Goal: Transaction & Acquisition: Register for event/course

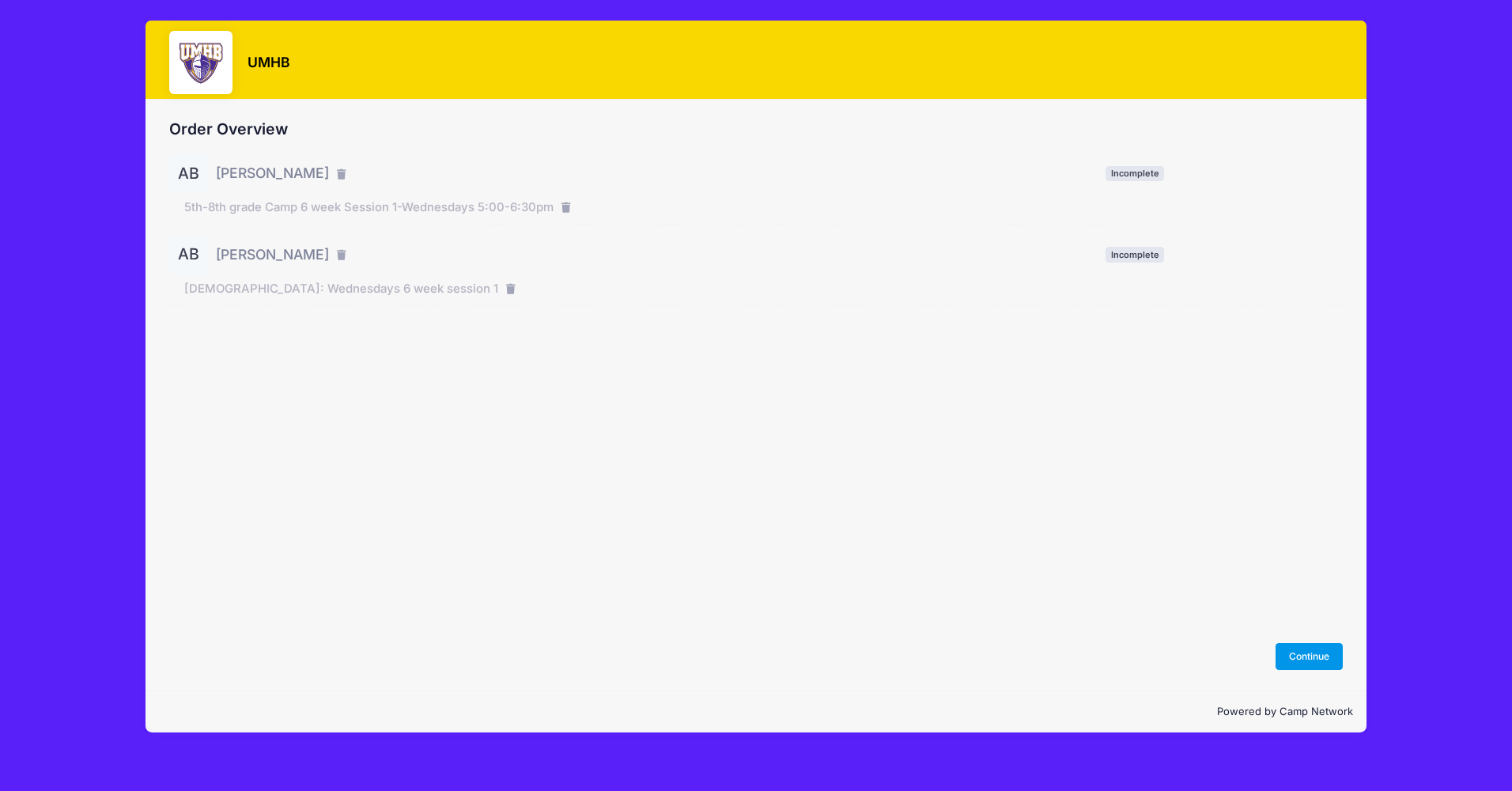
click at [1304, 657] on button "Continue" at bounding box center [1310, 657] width 68 height 27
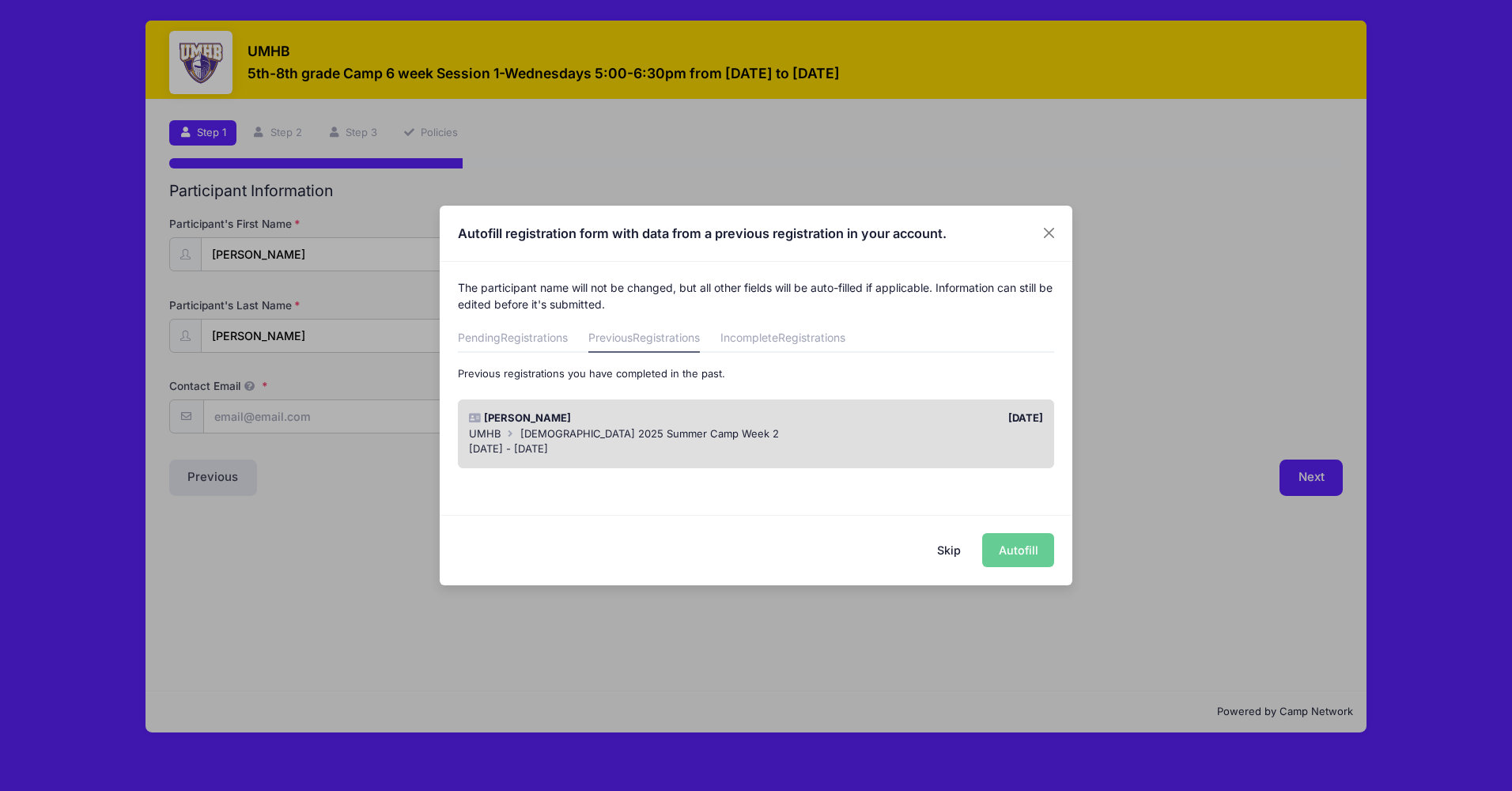
click at [869, 435] on div "UMHB 6-7 Year Old 2025 Summer Camp Week 2" at bounding box center [757, 434] width 575 height 16
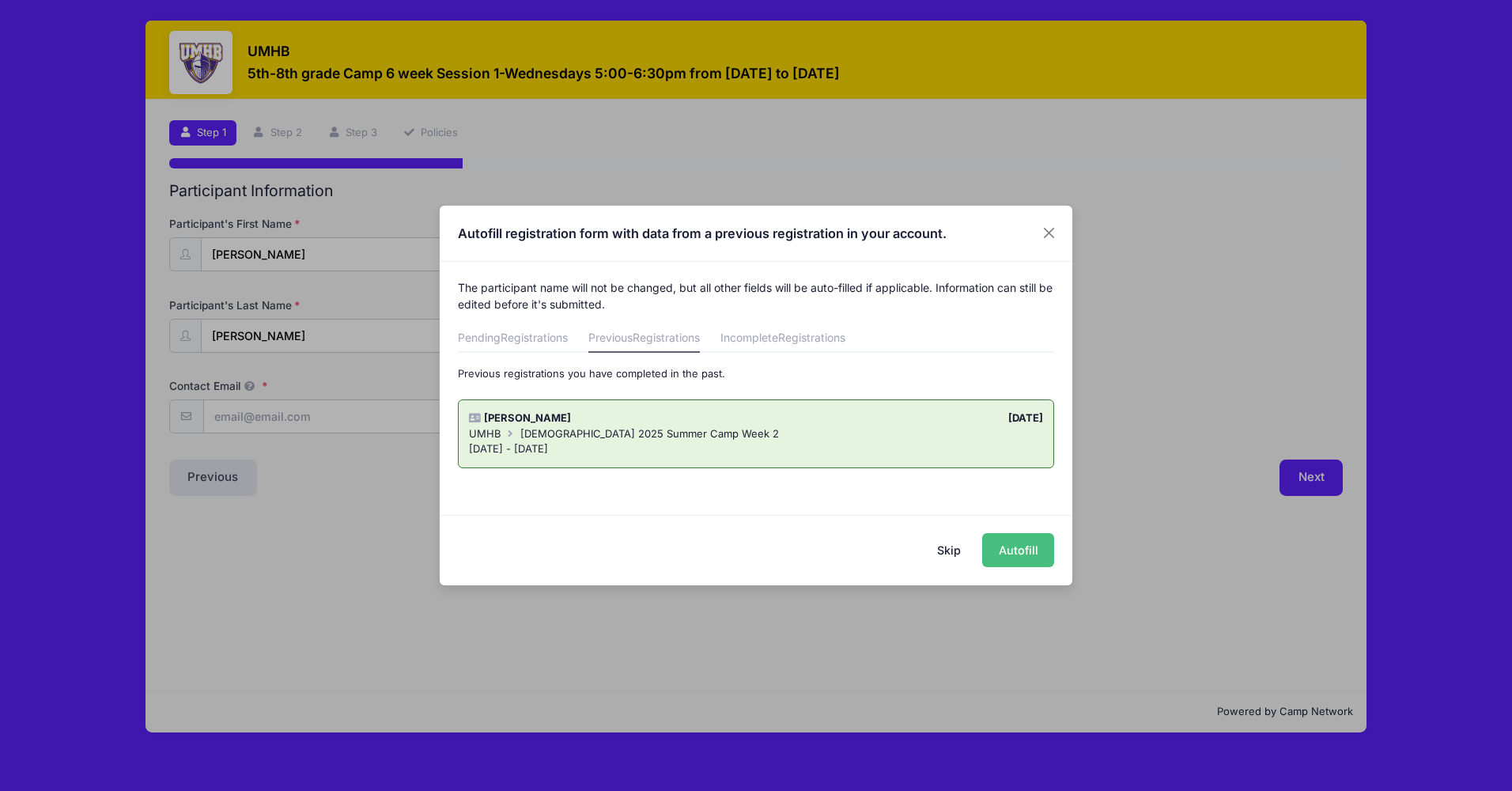
click at [1011, 554] on button "Autofill" at bounding box center [1018, 550] width 72 height 34
type input "valerie.k.bryant@gmail.com"
type input "06/06/2019"
type input "885 Ridgeoak Dr"
type input "Belton"
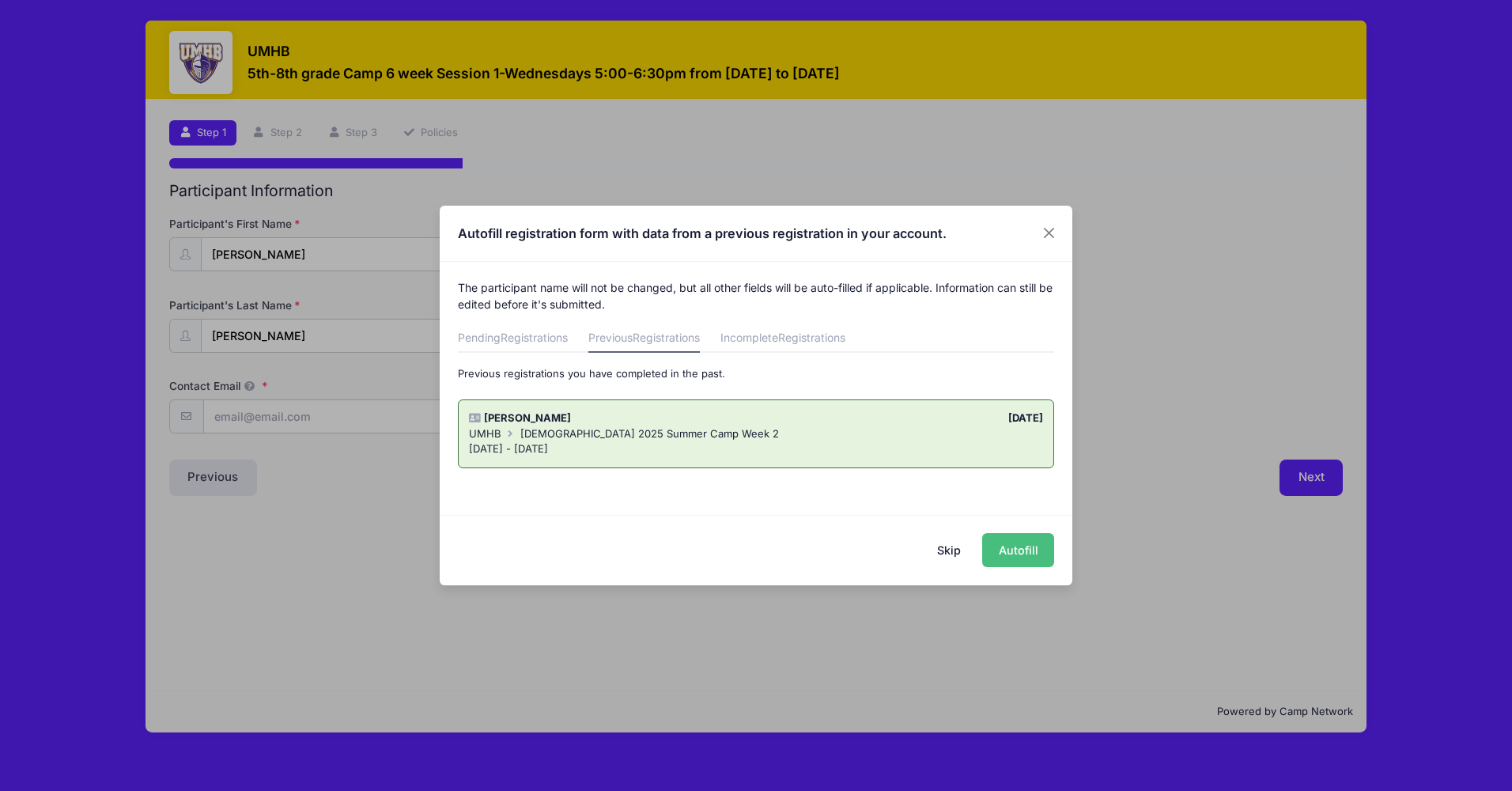
select select "TX"
type input "76513"
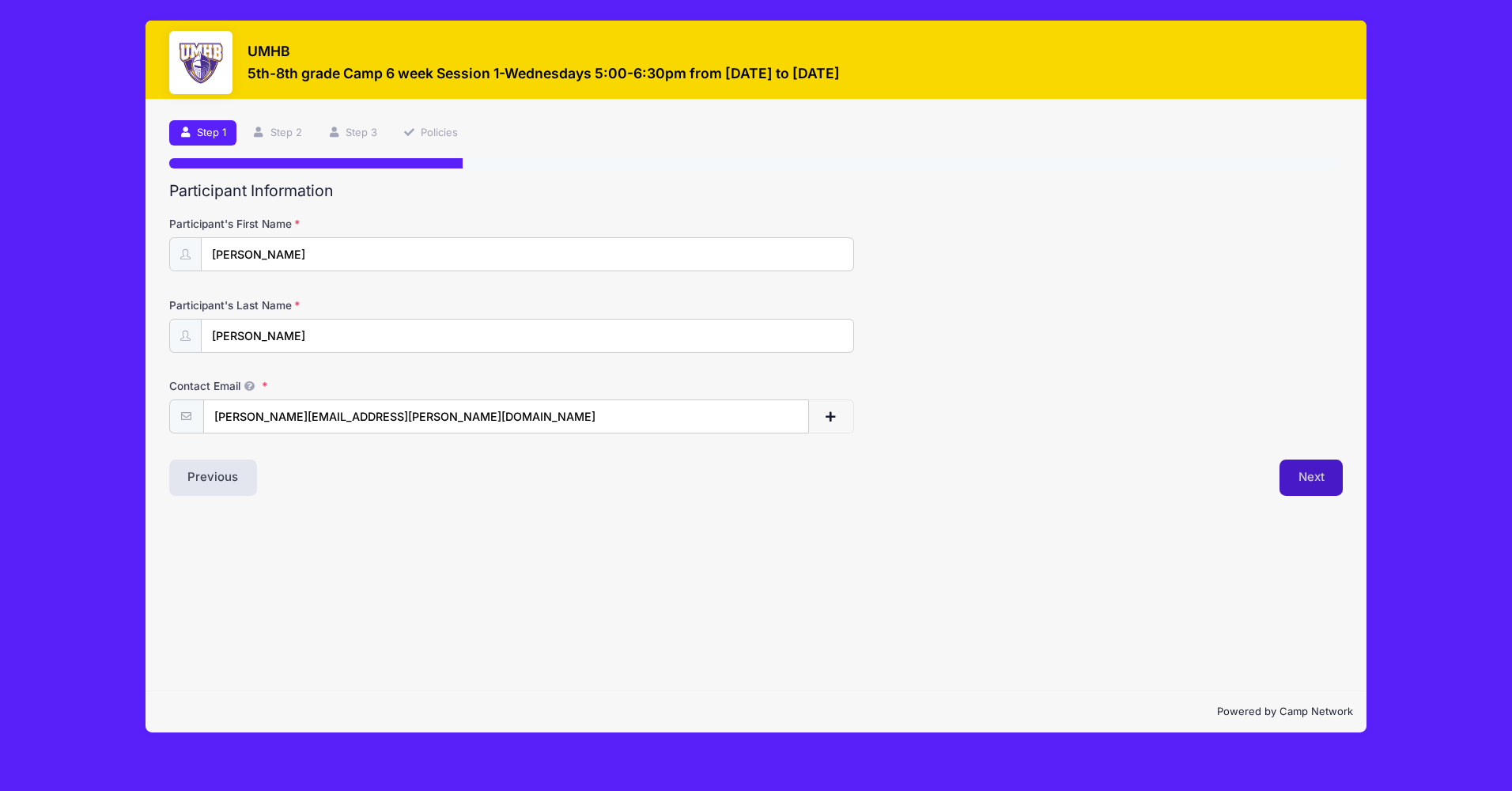
click at [1305, 473] on button "Next" at bounding box center [1312, 478] width 64 height 37
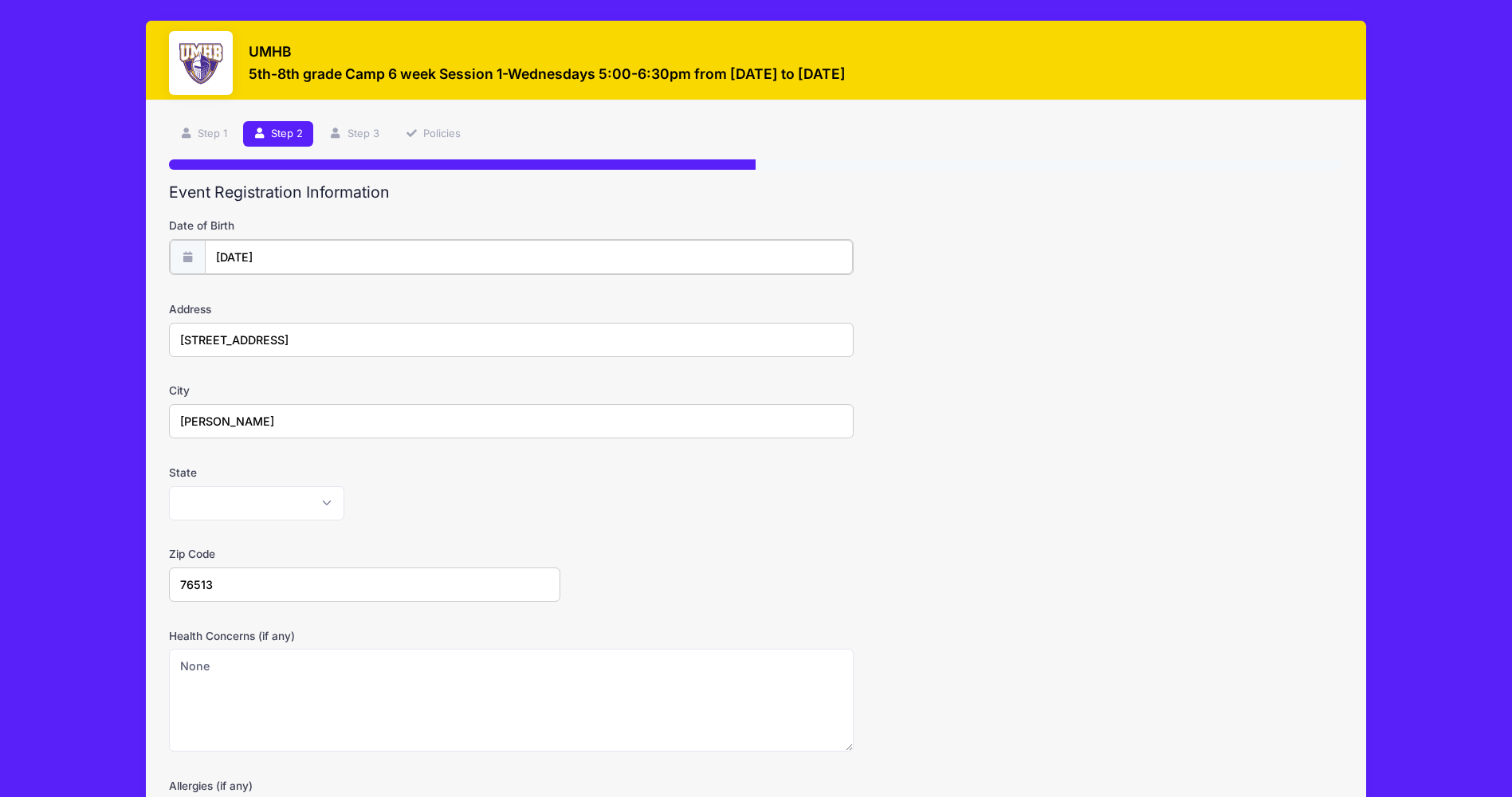
type input "2019"
select select "5"
click at [292, 241] on input "06/06/2019" at bounding box center [529, 257] width 649 height 34
click at [372, 303] on span at bounding box center [375, 304] width 11 height 12
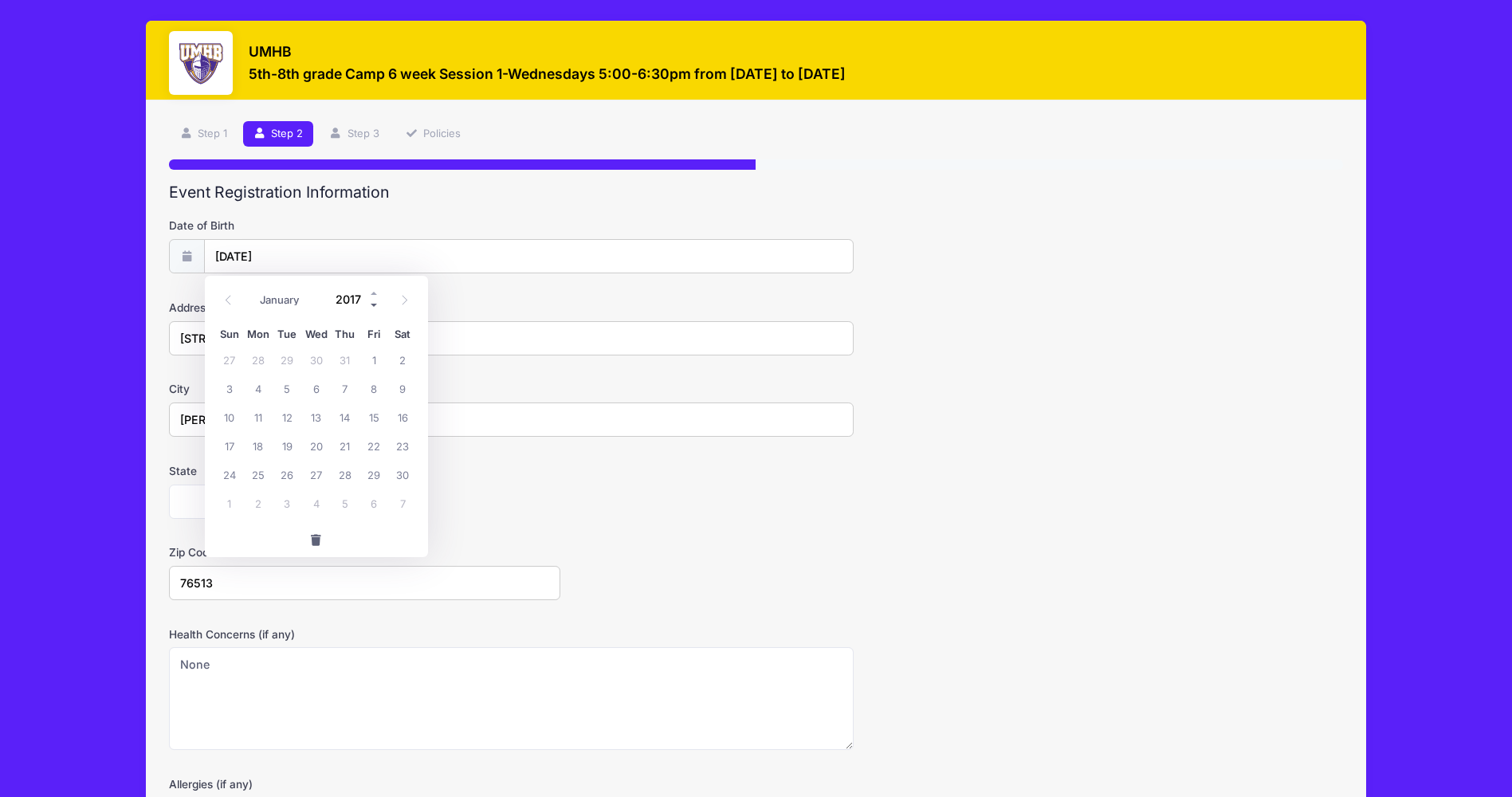
click at [372, 303] on span at bounding box center [375, 304] width 11 height 12
type input "2013"
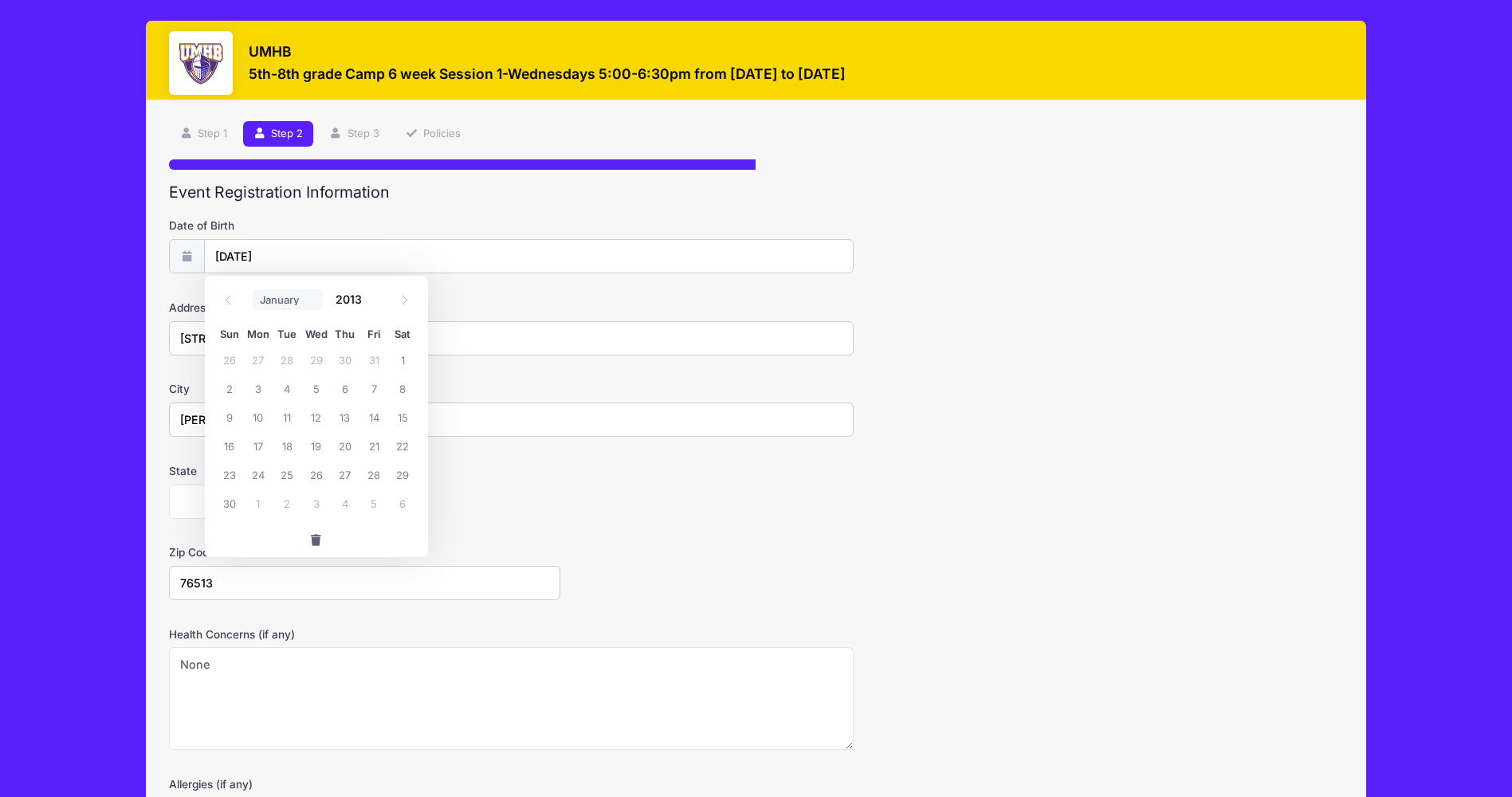
click at [279, 295] on select "January February March April May June July August September October November De…" at bounding box center [288, 300] width 71 height 21
select select "10"
click at [253, 290] on select "January February March April May June July August September October November De…" at bounding box center [288, 300] width 71 height 21
click at [355, 444] on span "21" at bounding box center [345, 446] width 29 height 29
type input "11/21/2013"
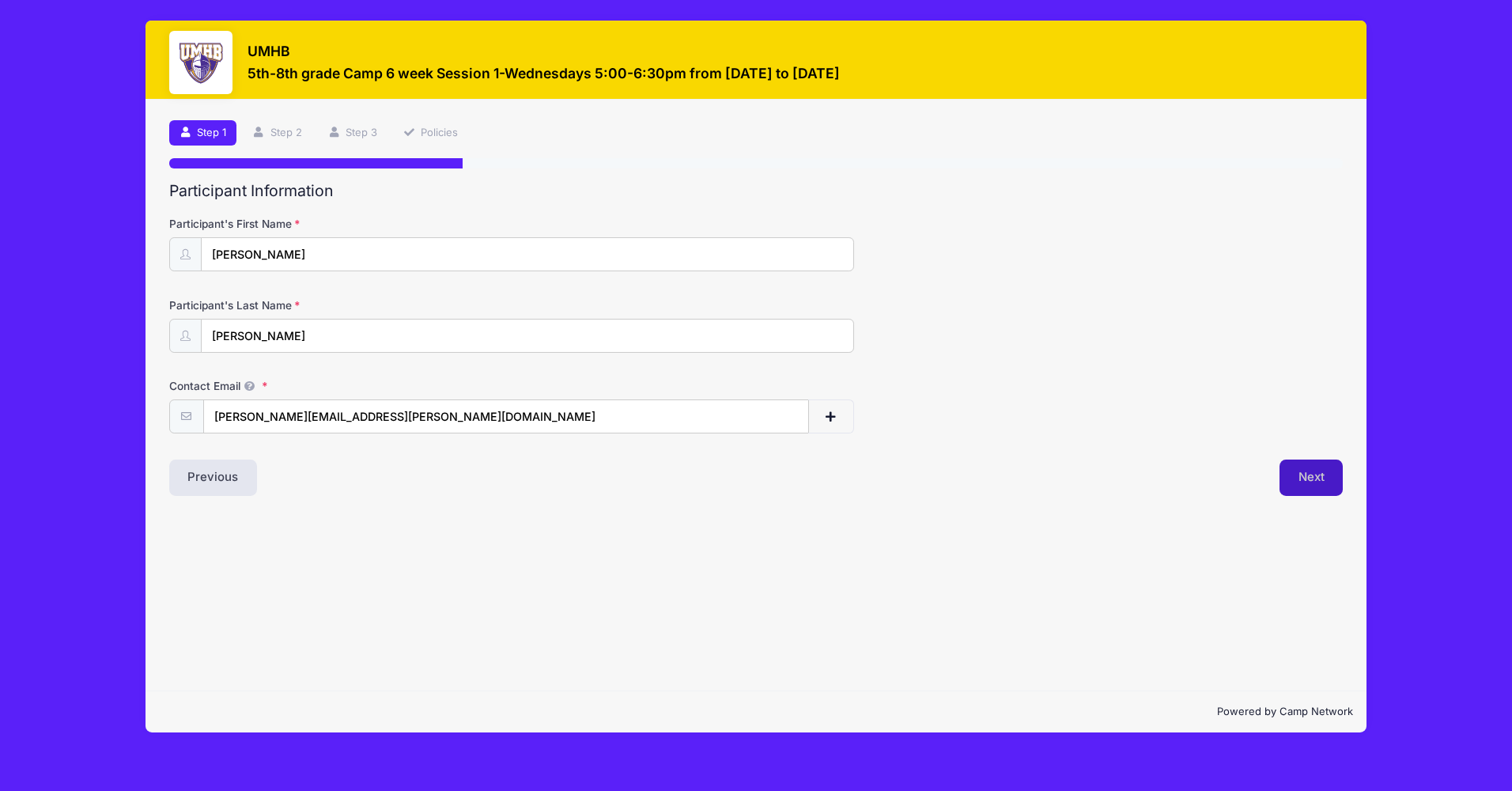
click at [1304, 480] on button "Next" at bounding box center [1312, 478] width 64 height 37
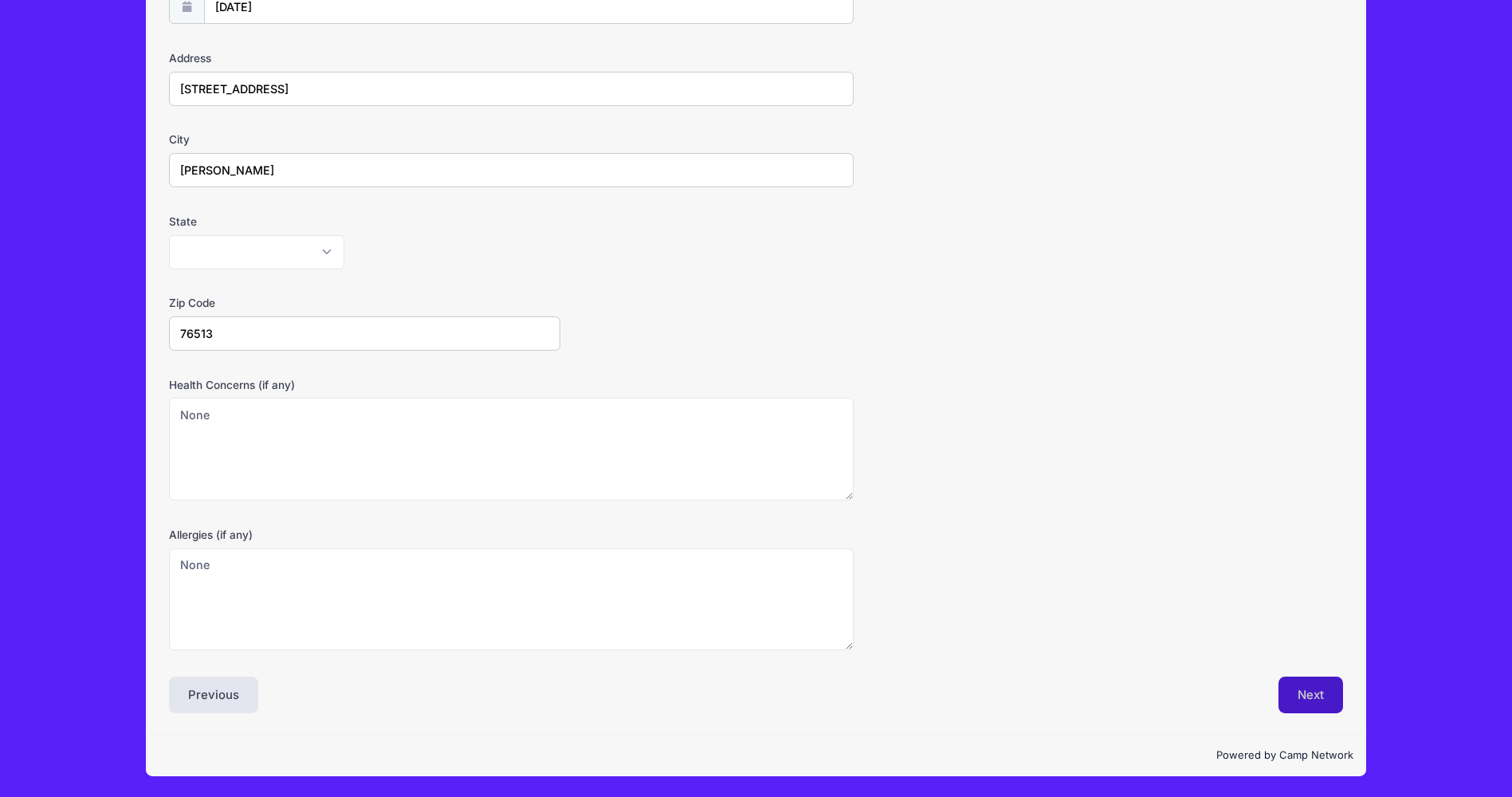
click at [1292, 688] on button "Next" at bounding box center [1311, 695] width 65 height 37
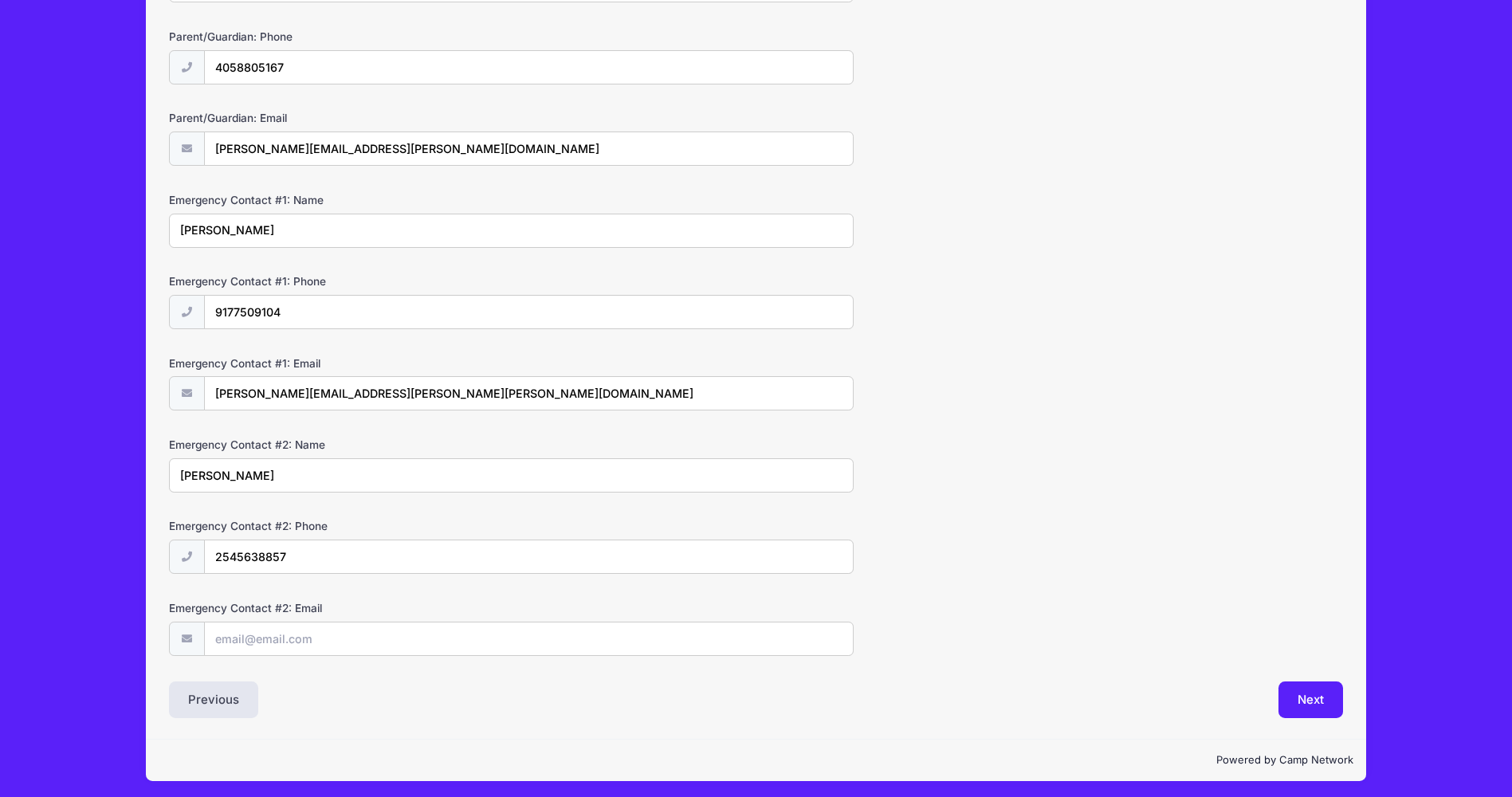
scroll to position [276, 0]
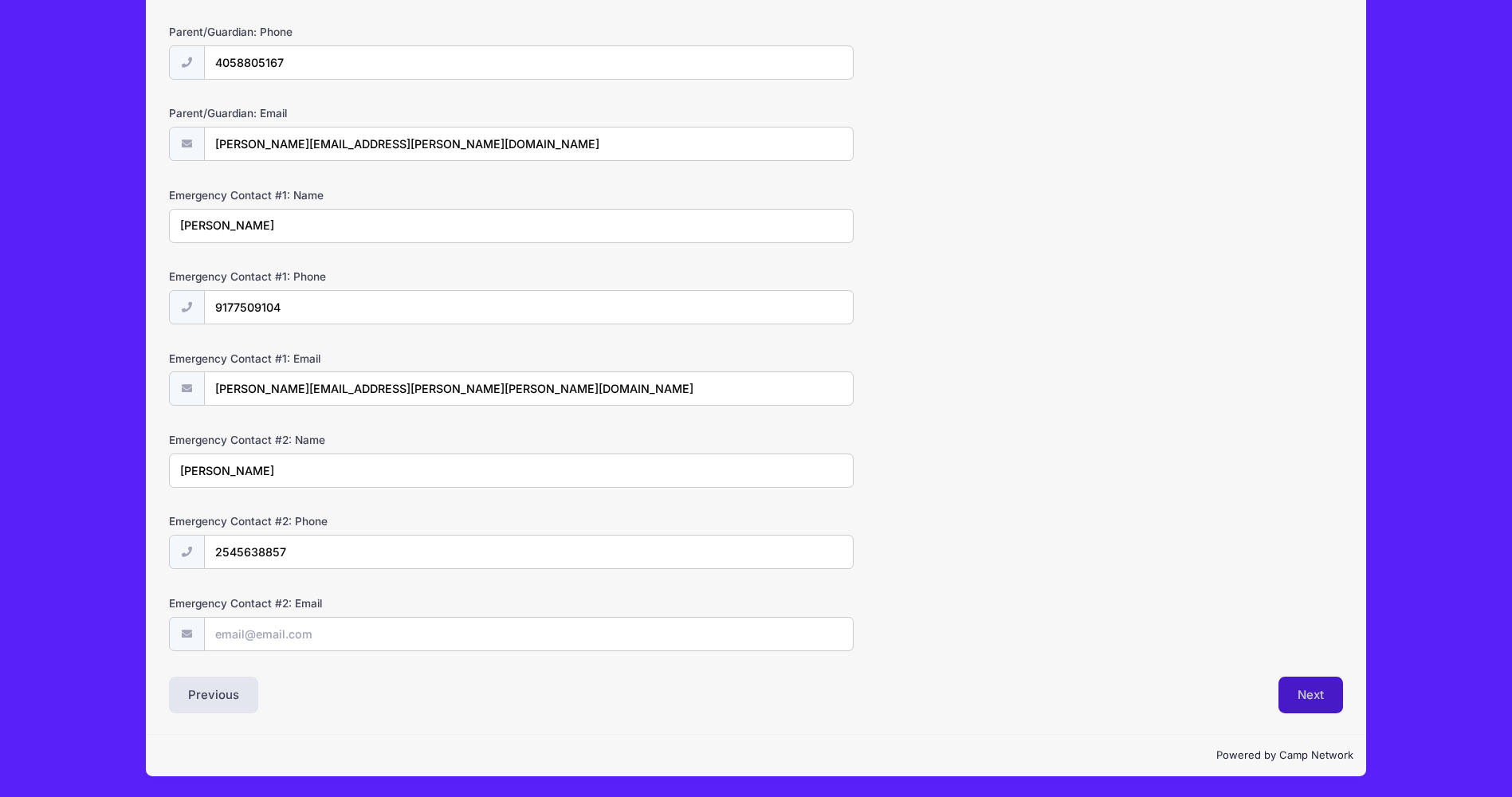
click at [1317, 704] on button "Next" at bounding box center [1311, 695] width 65 height 37
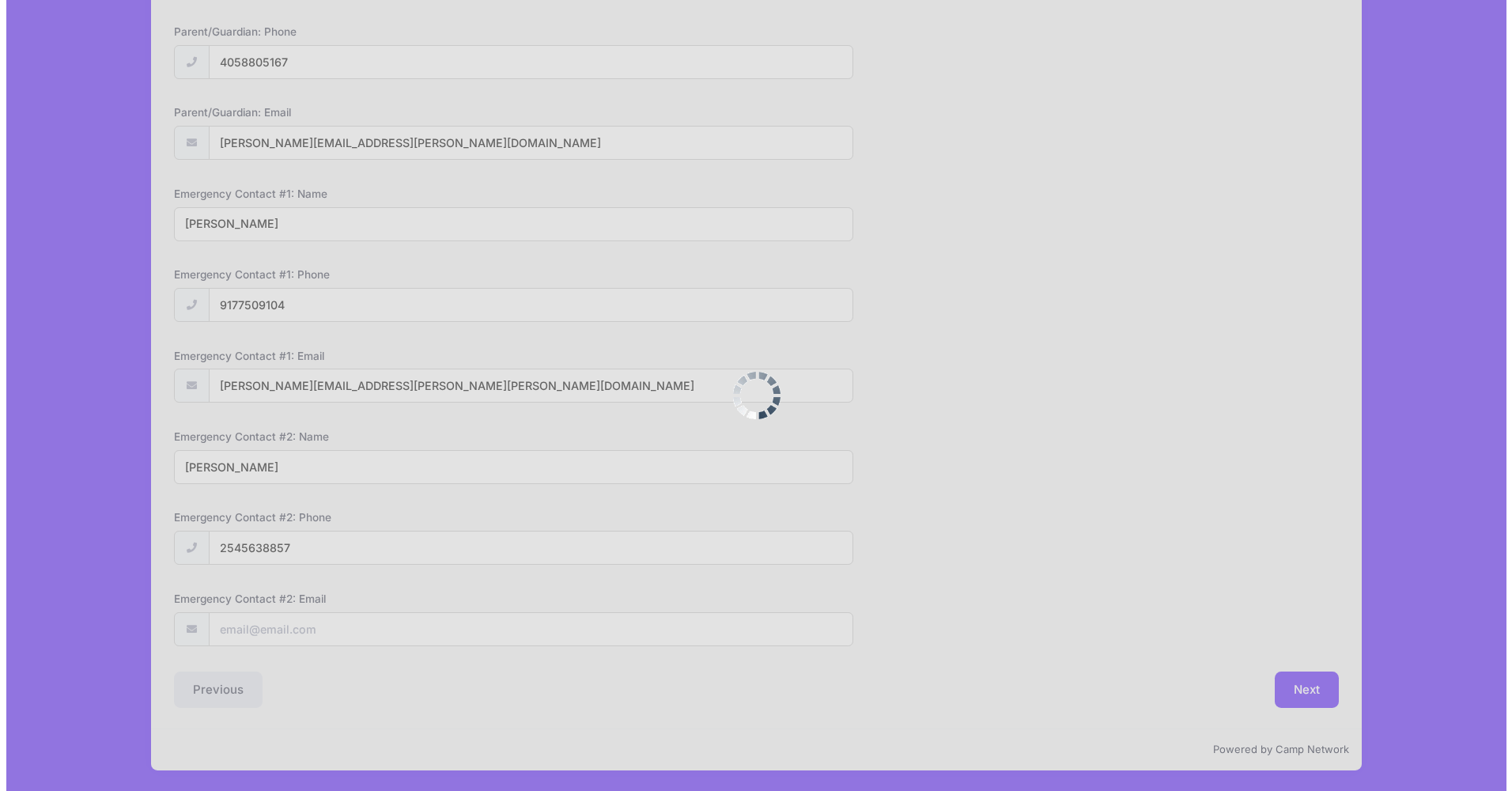
scroll to position [0, 0]
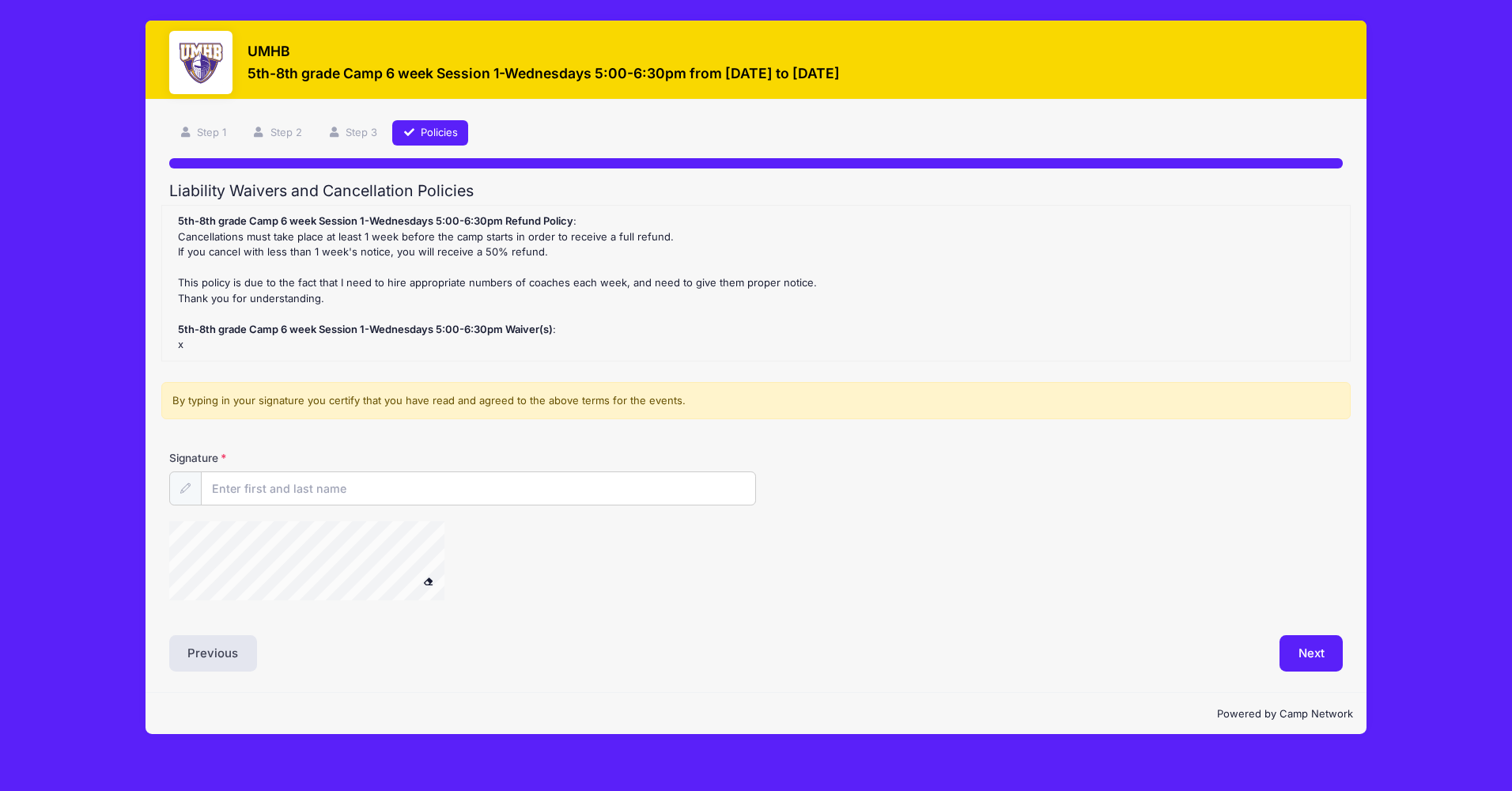
click at [258, 453] on label "Signature" at bounding box center [316, 458] width 294 height 16
click at [258, 472] on input "Signature" at bounding box center [478, 488] width 555 height 34
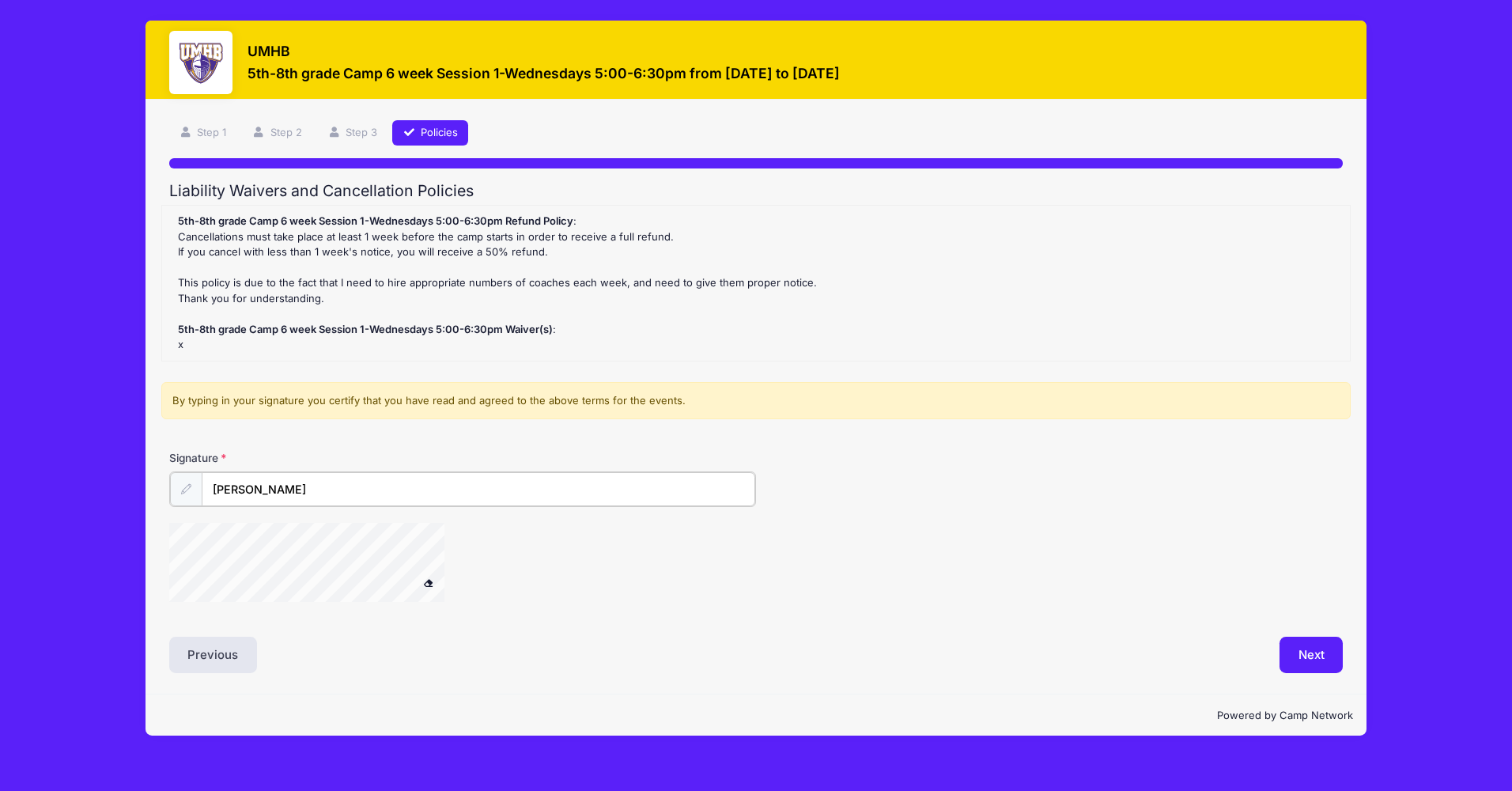
type input "Valerie Bryant"
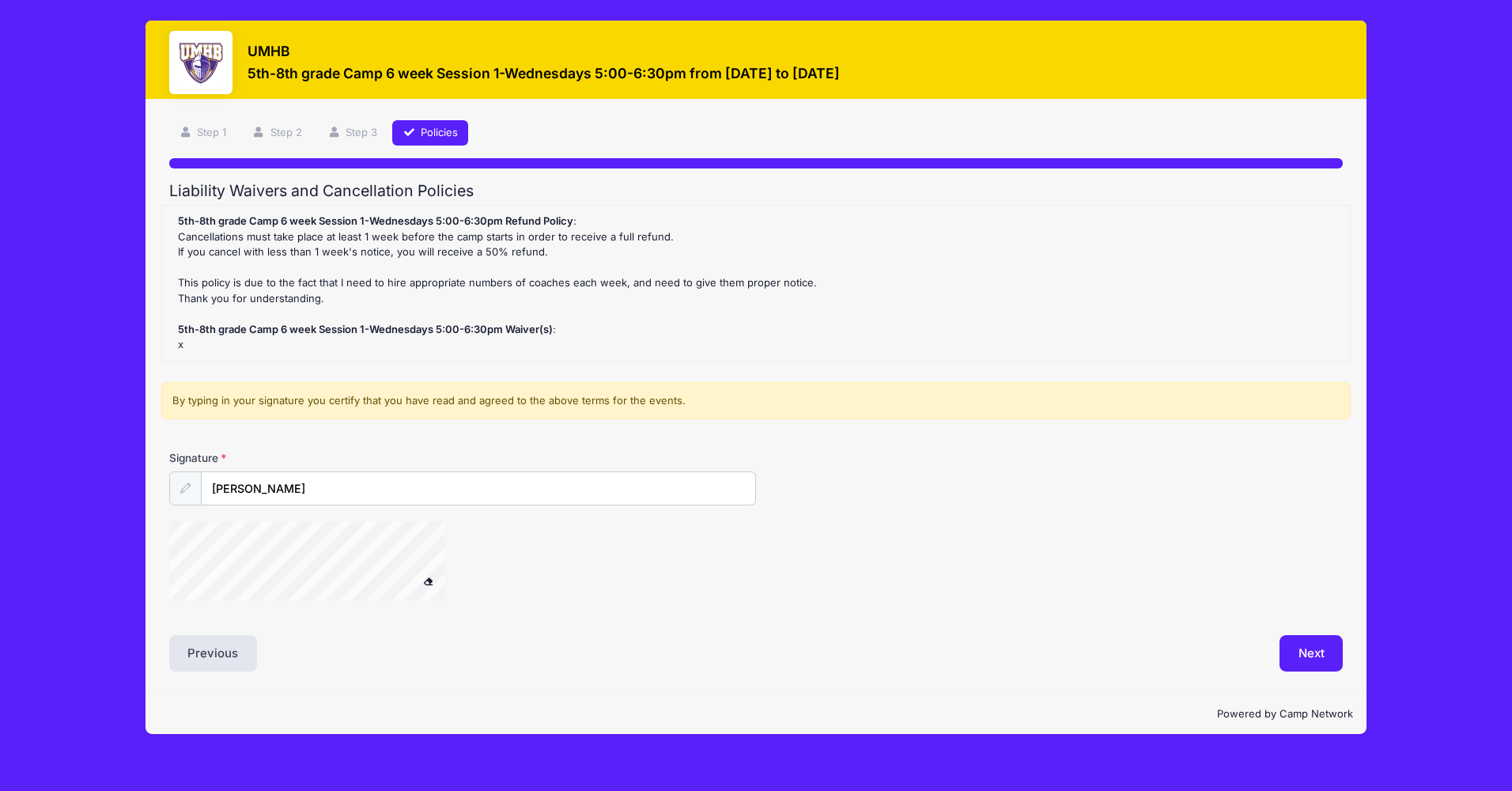
click at [205, 515] on div "Signature Valerie Bryant" at bounding box center [756, 532] width 1190 height 164
click at [1303, 642] on button "Next" at bounding box center [1312, 654] width 64 height 37
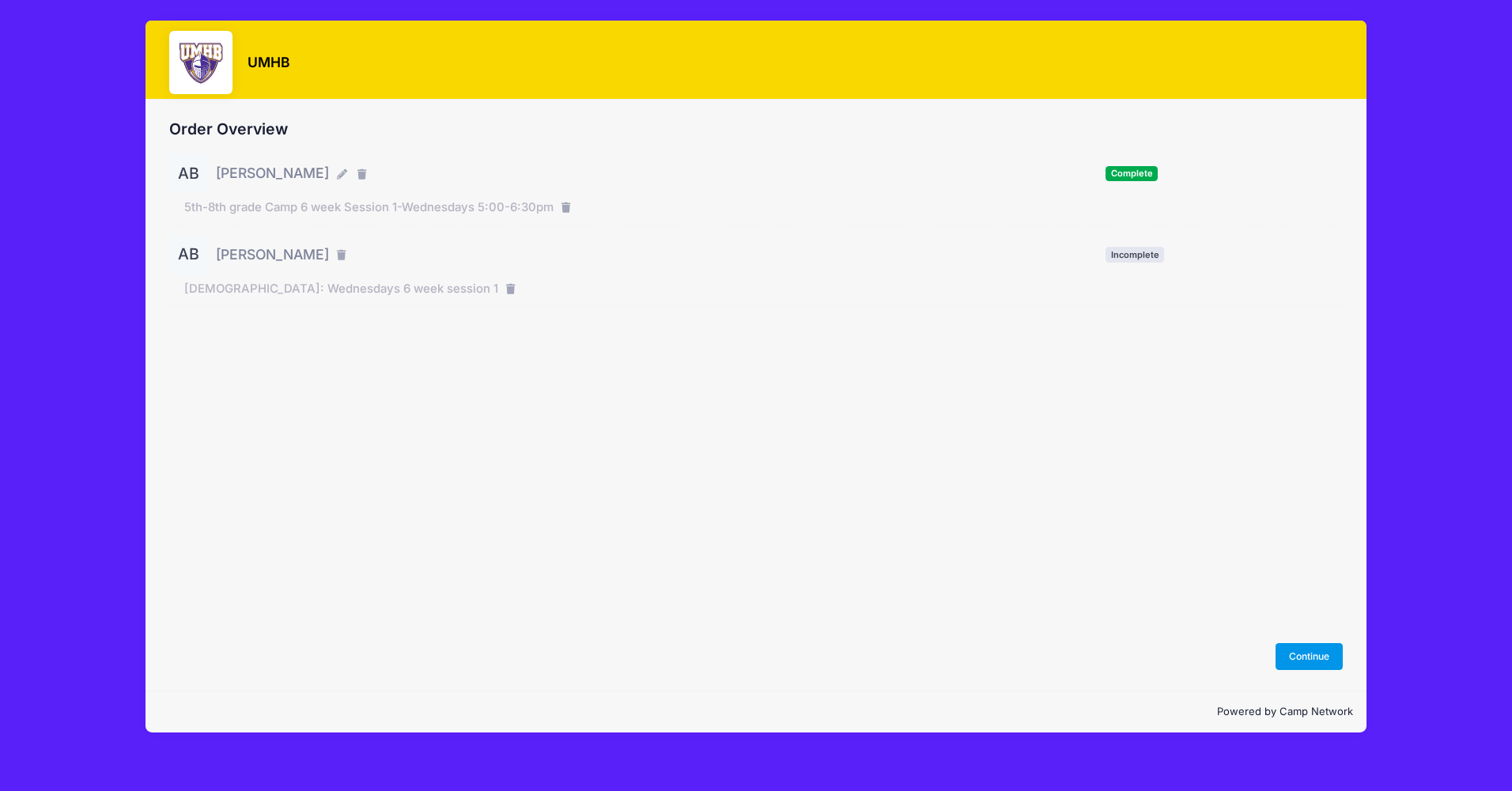
click at [1309, 654] on button "Continue" at bounding box center [1310, 657] width 68 height 27
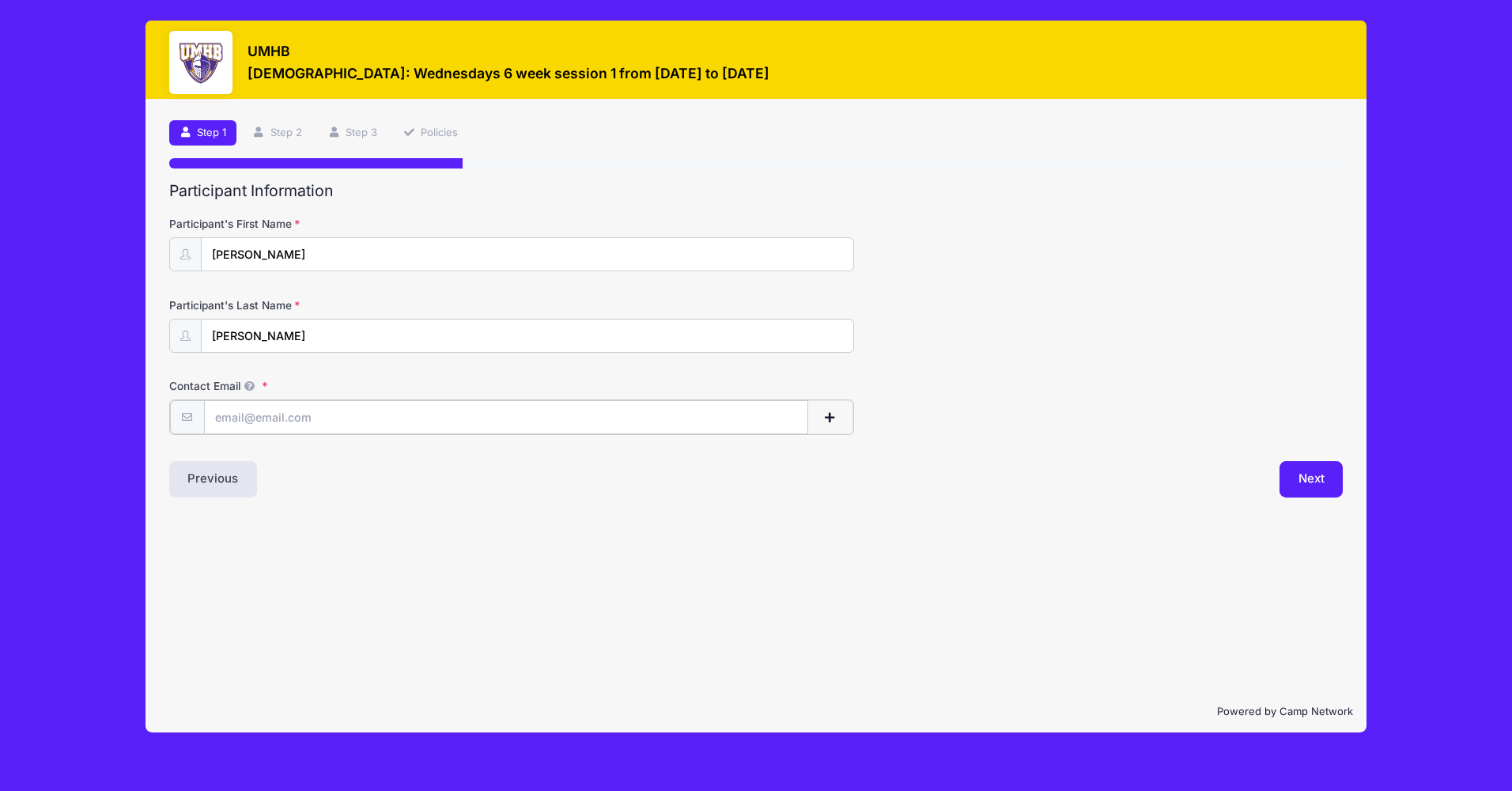
click at [453, 415] on input "Contact Email" at bounding box center [506, 417] width 604 height 34
type input "[PERSON_NAME][EMAIL_ADDRESS][PERSON_NAME][DOMAIN_NAME]"
click at [1329, 473] on button "Next" at bounding box center [1312, 478] width 64 height 37
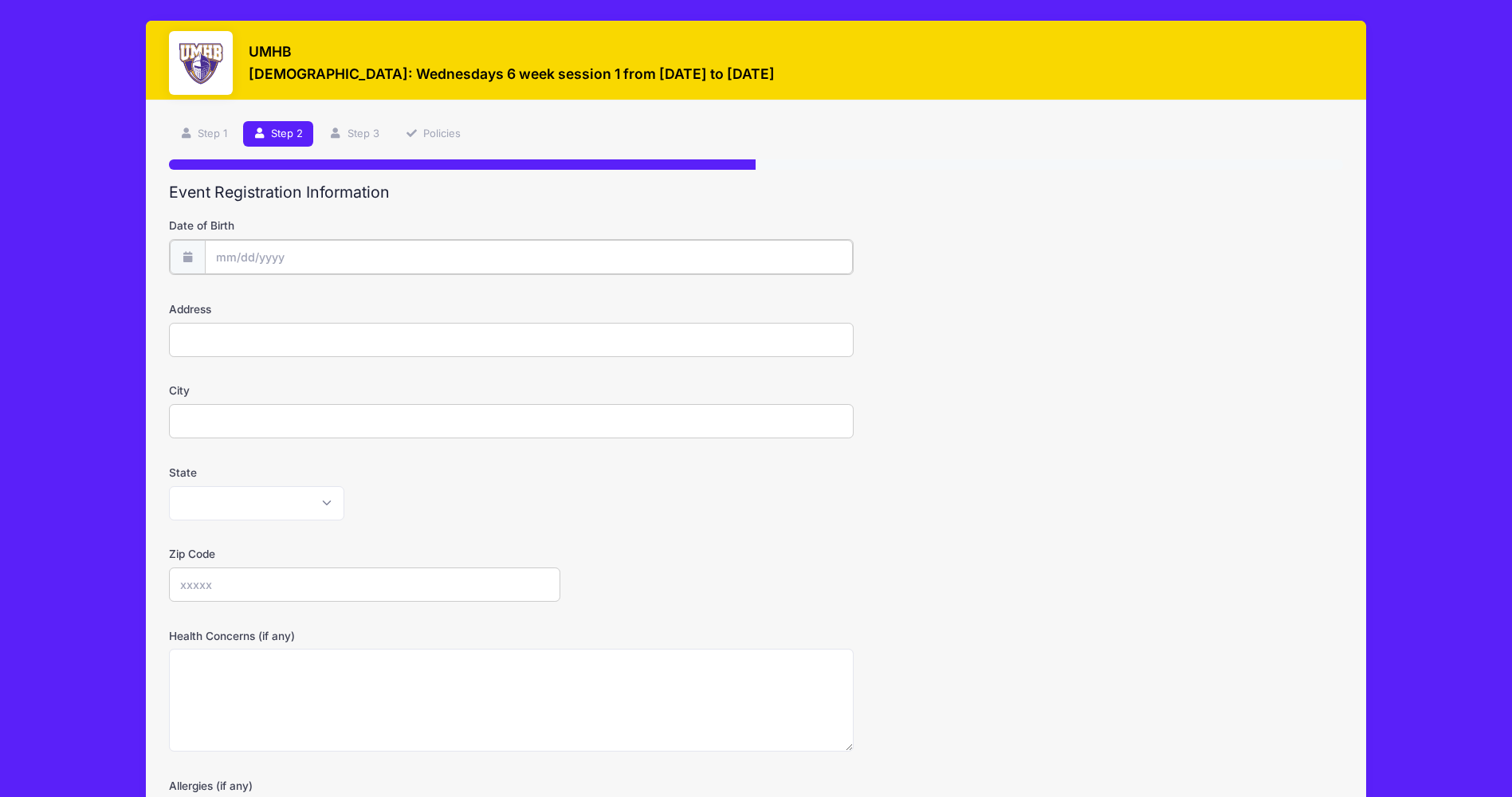
click at [455, 258] on input "Date of Birth" at bounding box center [529, 257] width 649 height 34
click at [352, 310] on input "2025" at bounding box center [354, 299] width 52 height 24
type input "2019"
click at [282, 300] on select "January February March April May June July August September October November De…" at bounding box center [288, 300] width 71 height 21
select select "5"
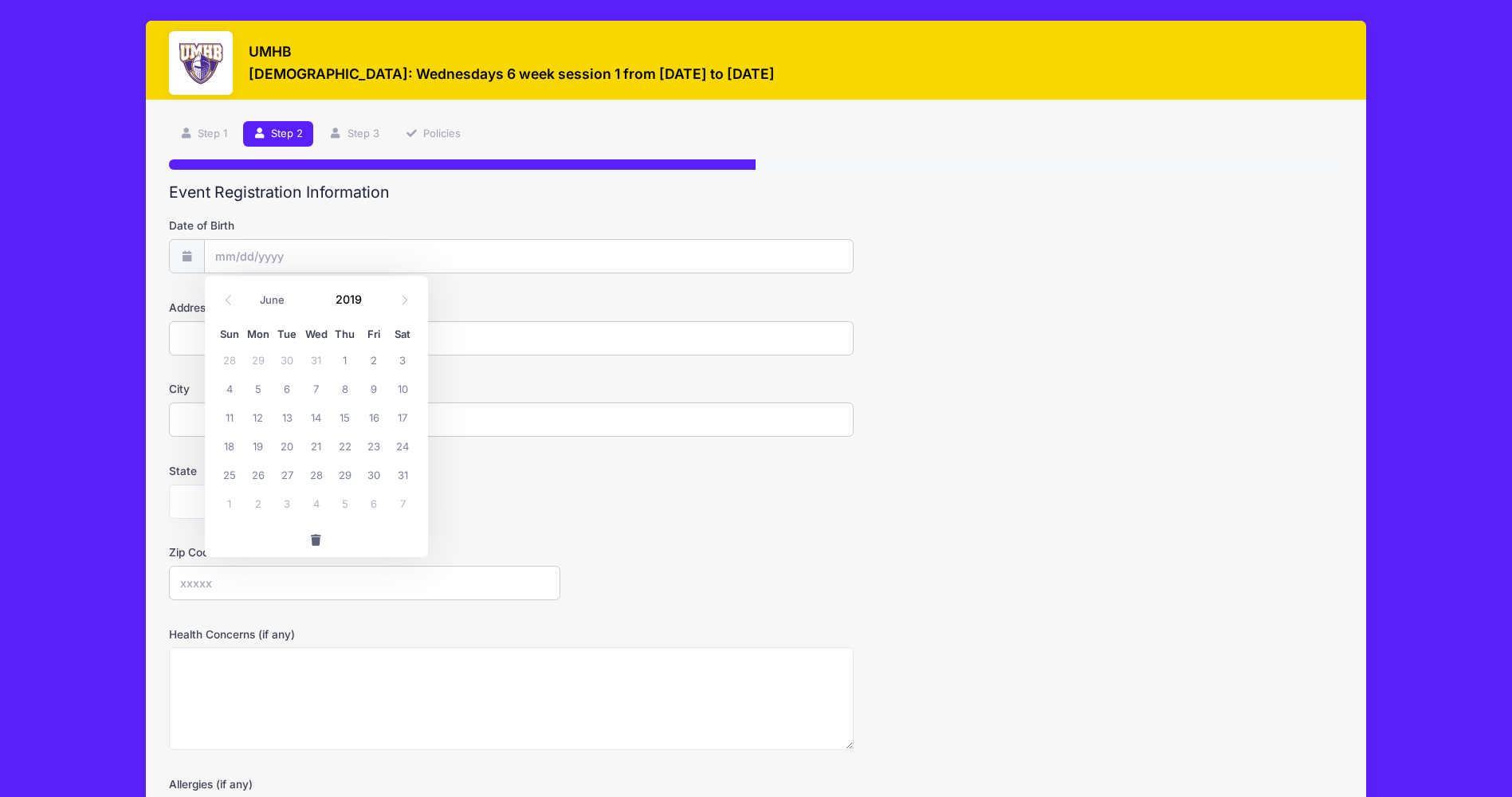
click at [253, 290] on select "January February March April May June July August September October November De…" at bounding box center [288, 300] width 71 height 21
click at [339, 387] on span "6" at bounding box center [345, 388] width 29 height 29
type input "06/06/2019"
click at [435, 338] on input "Address" at bounding box center [511, 338] width 685 height 34
type input "885 Ridgeoak Dr"
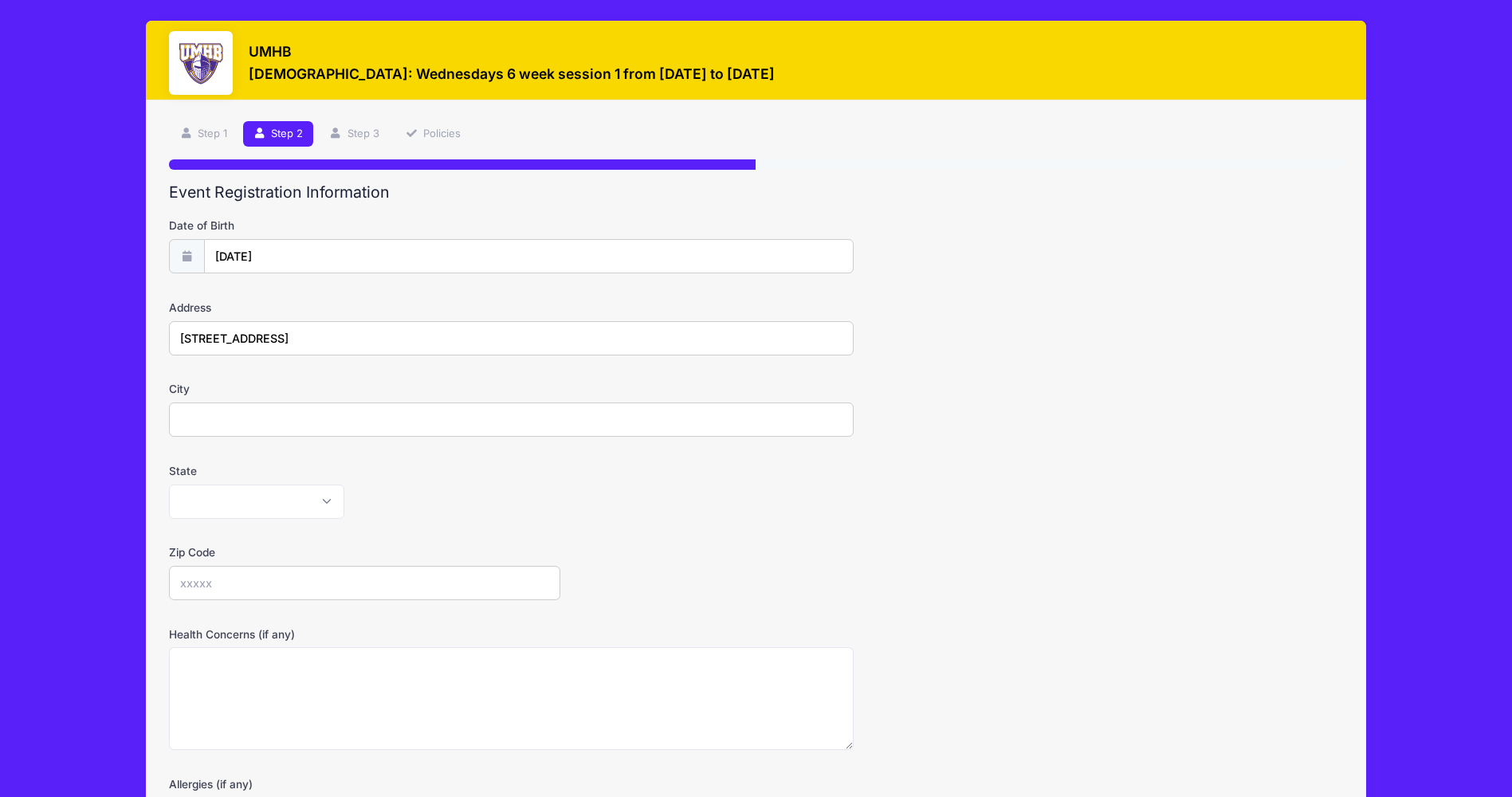
type input "Belton"
select select "TX"
type input "76513"
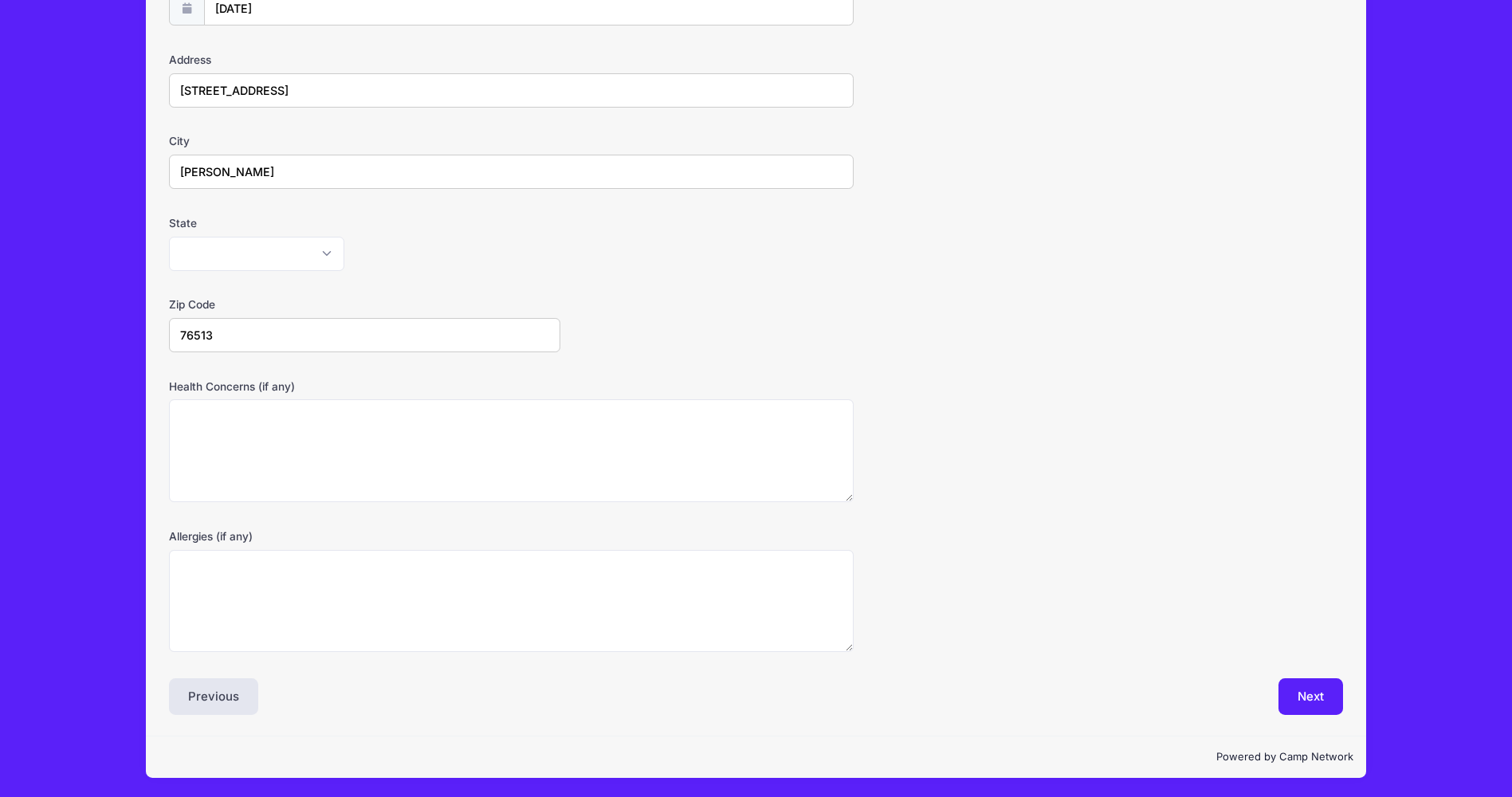
scroll to position [250, 0]
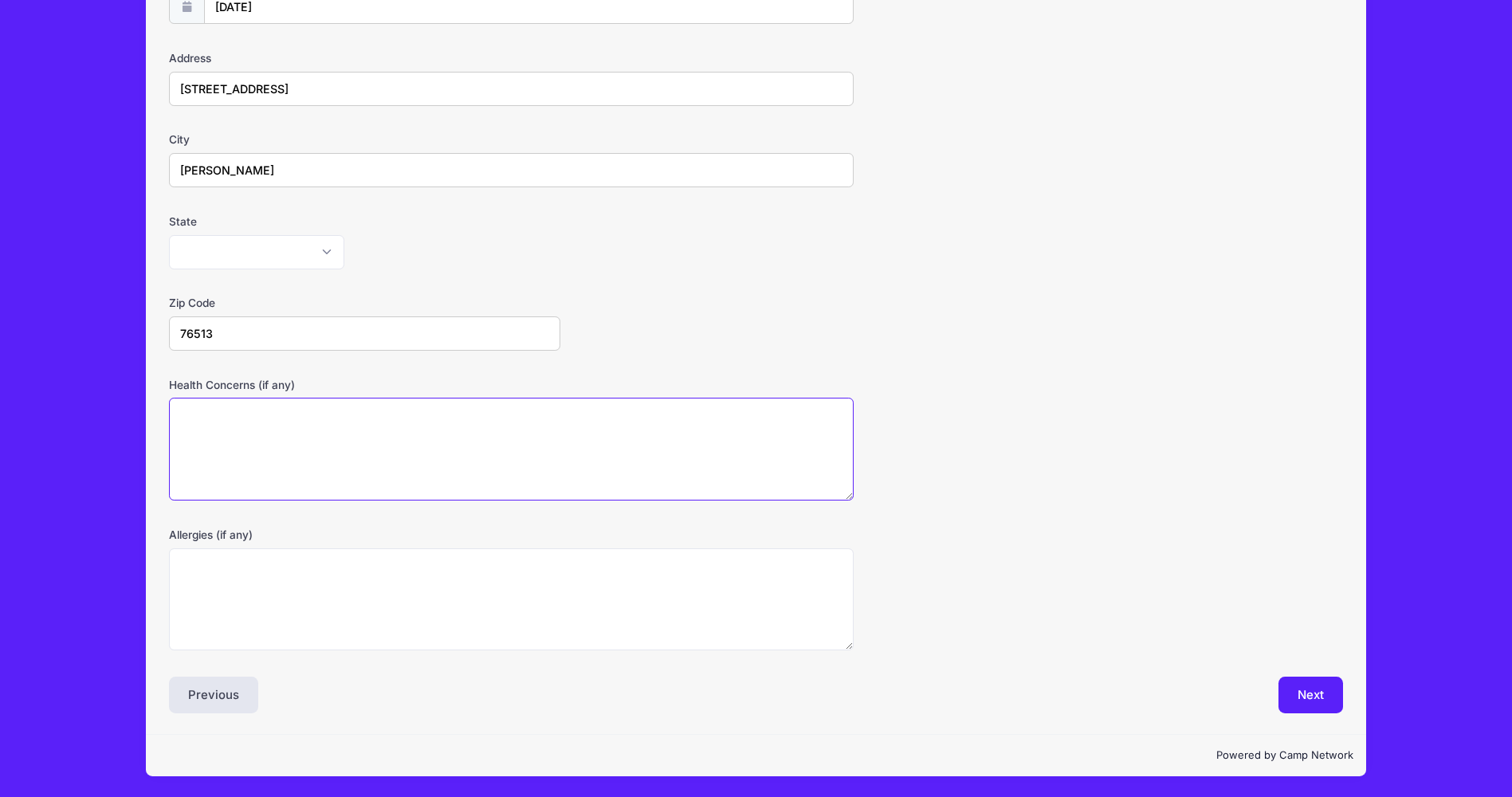
click at [486, 415] on textarea "Health Concerns (if any)" at bounding box center [511, 449] width 685 height 102
type textarea "None"
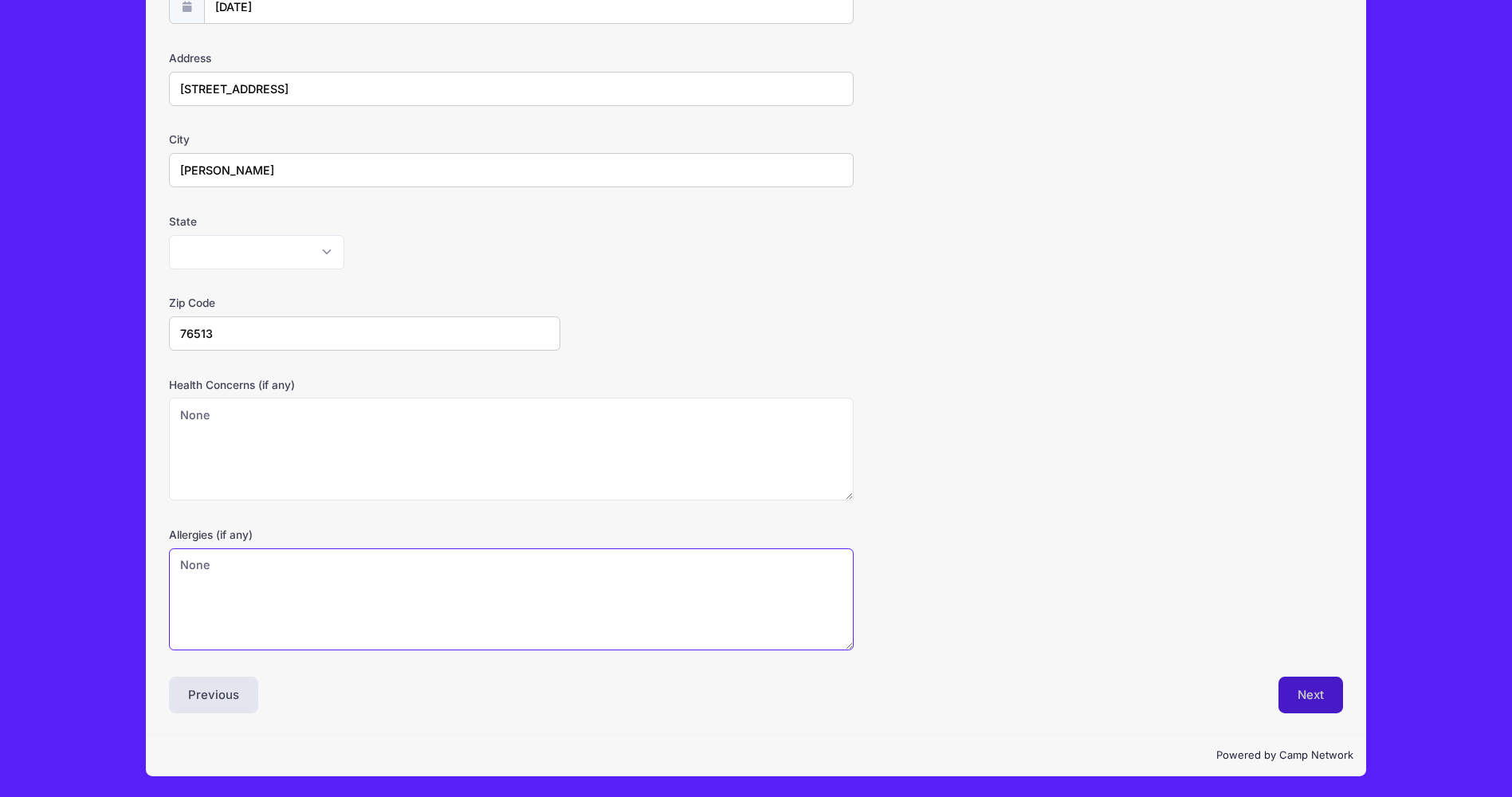
type textarea "None"
click at [1312, 688] on button "Next" at bounding box center [1311, 695] width 65 height 37
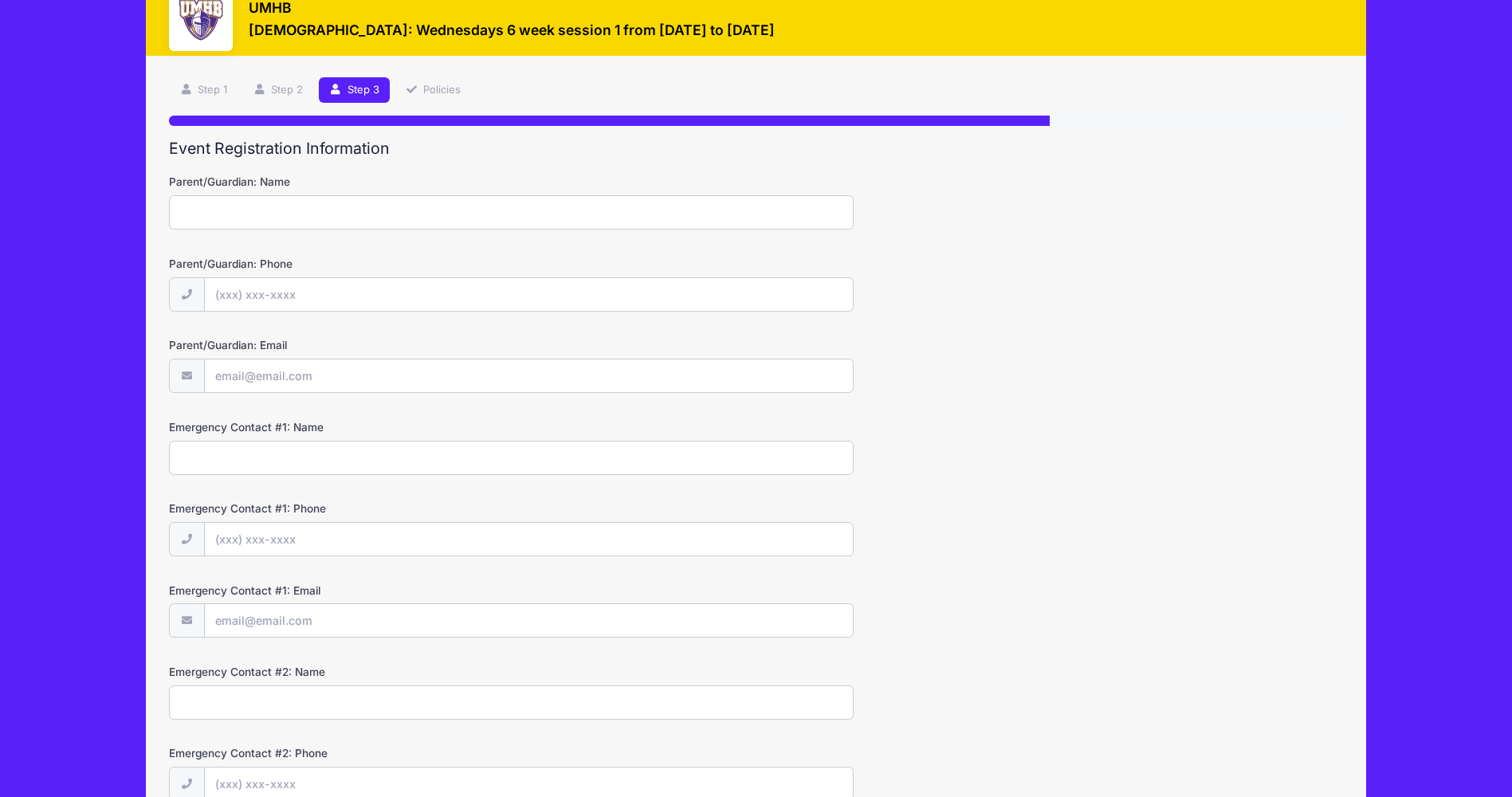
scroll to position [0, 0]
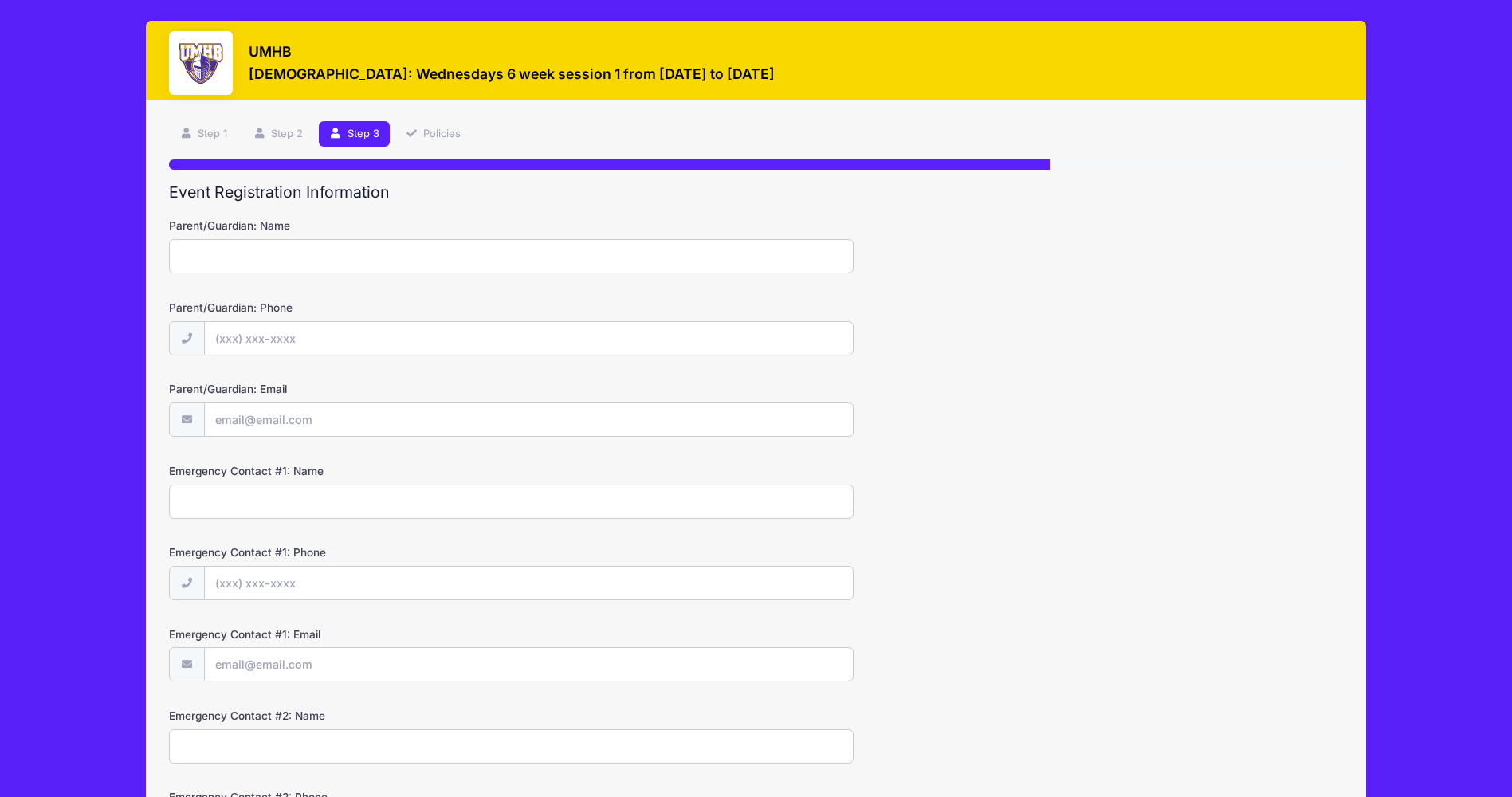
click at [342, 256] on input "Parent/Guardian: Name" at bounding box center [511, 256] width 685 height 34
type input "Valerie Bryant"
type input "(405) 880-5167"
type input "[PERSON_NAME][EMAIL_ADDRESS][PERSON_NAME][DOMAIN_NAME]"
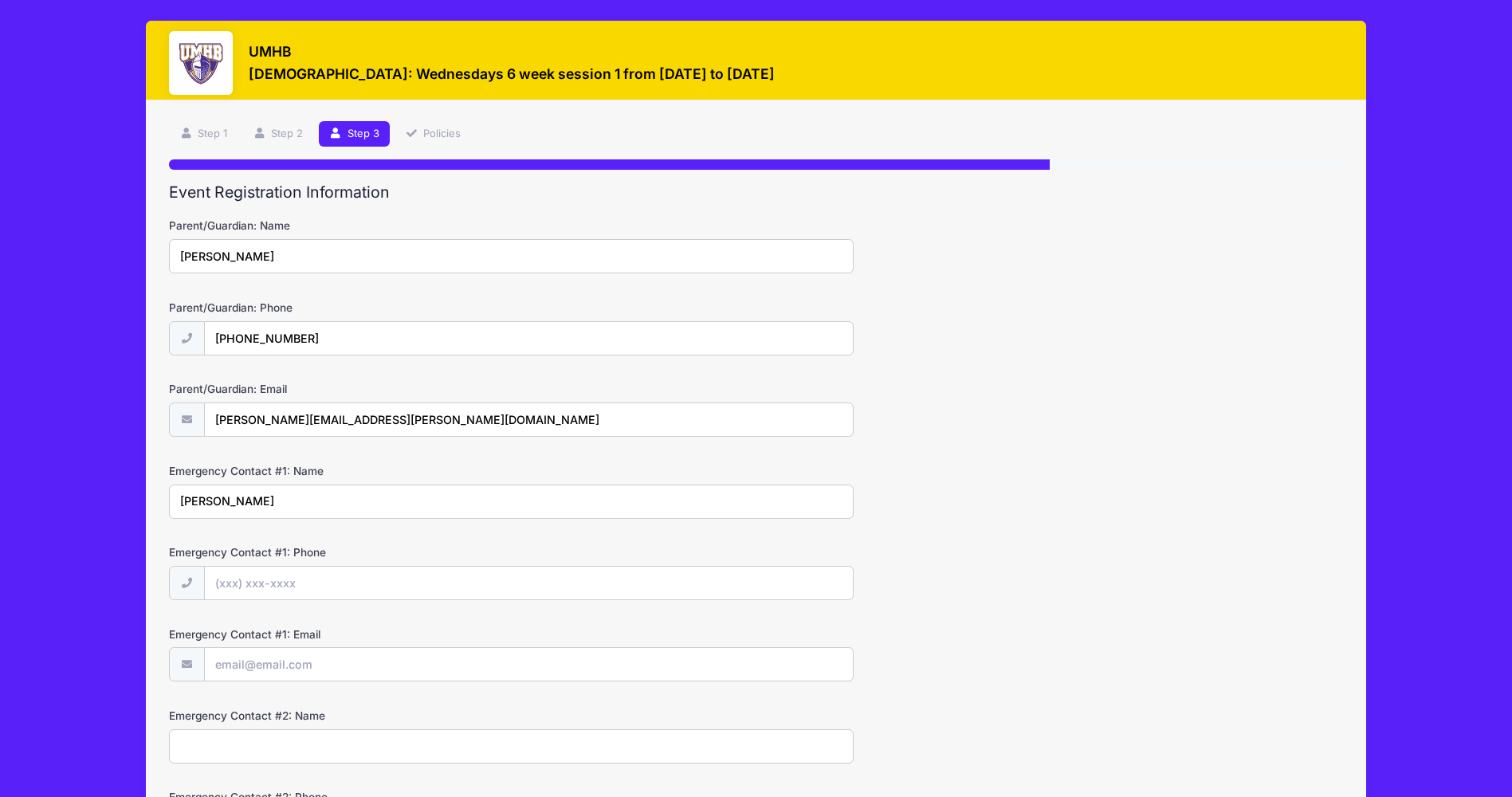
type input "Scott Bryant"
type input "(917) 750-9104"
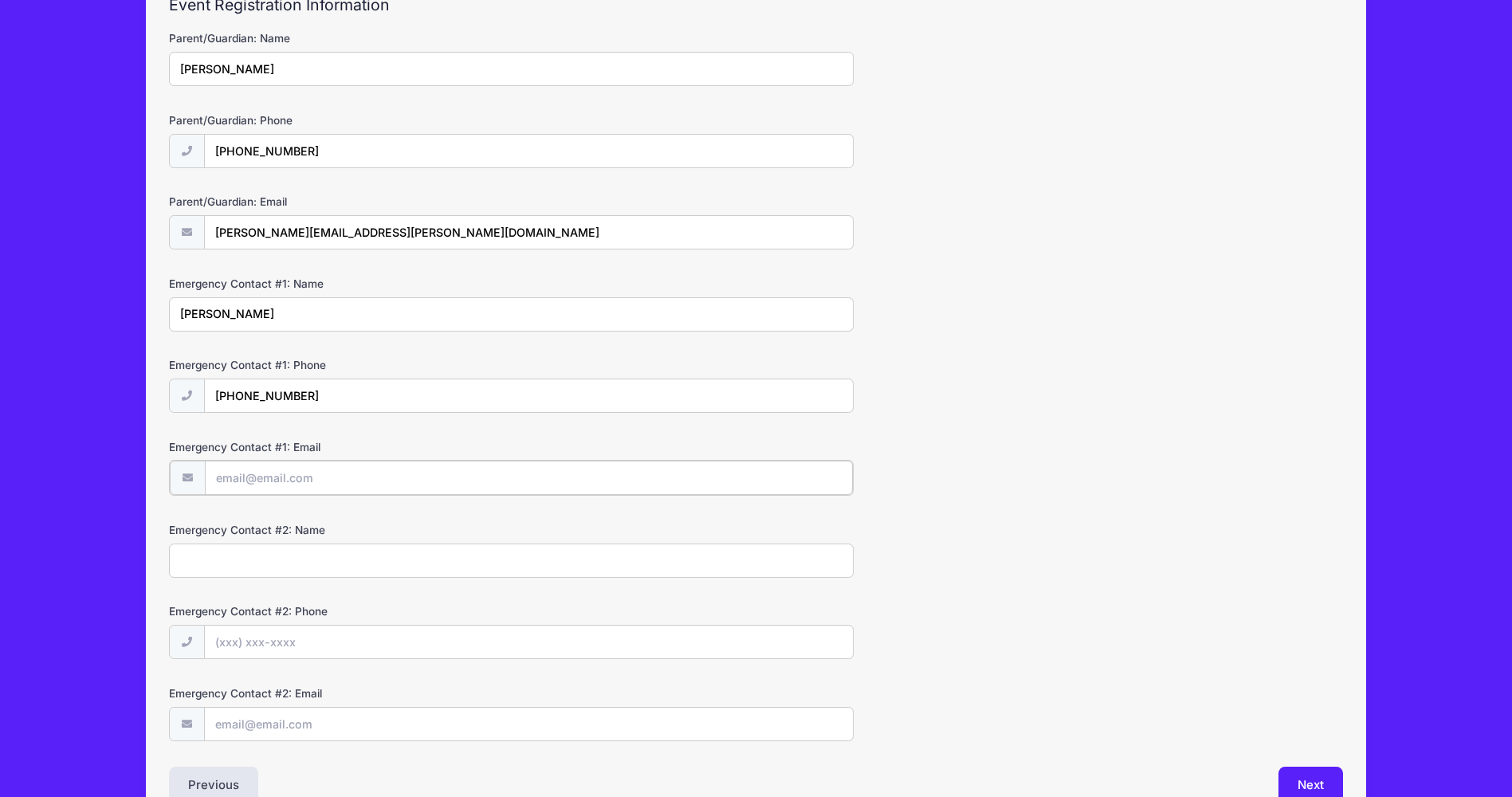
scroll to position [239, 0]
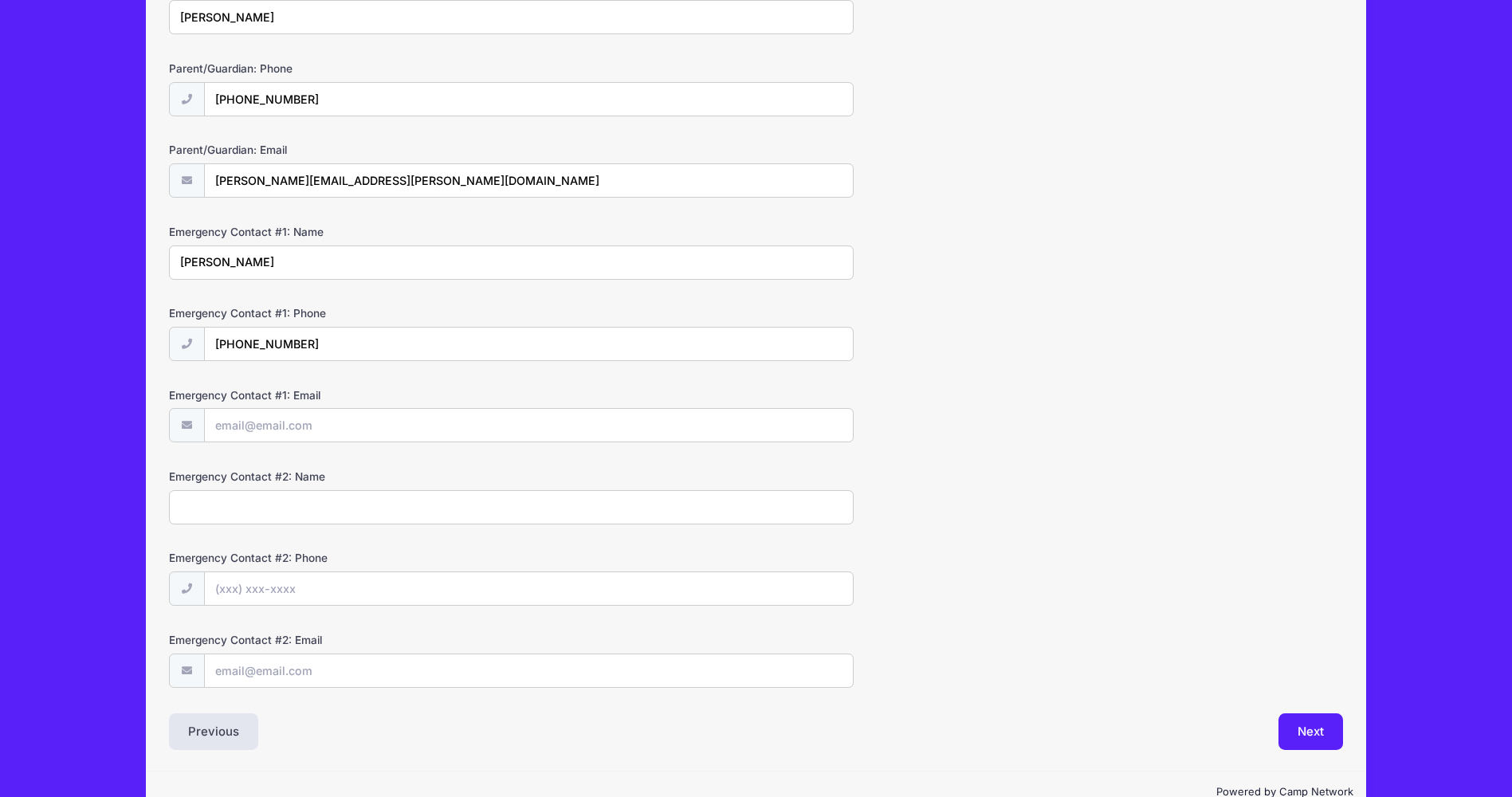
click at [360, 508] on input "Emergency Contact #2: Name" at bounding box center [511, 507] width 685 height 34
type input "Domenique Thayer"
type input "(254) 563-8857"
click at [1322, 727] on button "Next" at bounding box center [1311, 731] width 65 height 37
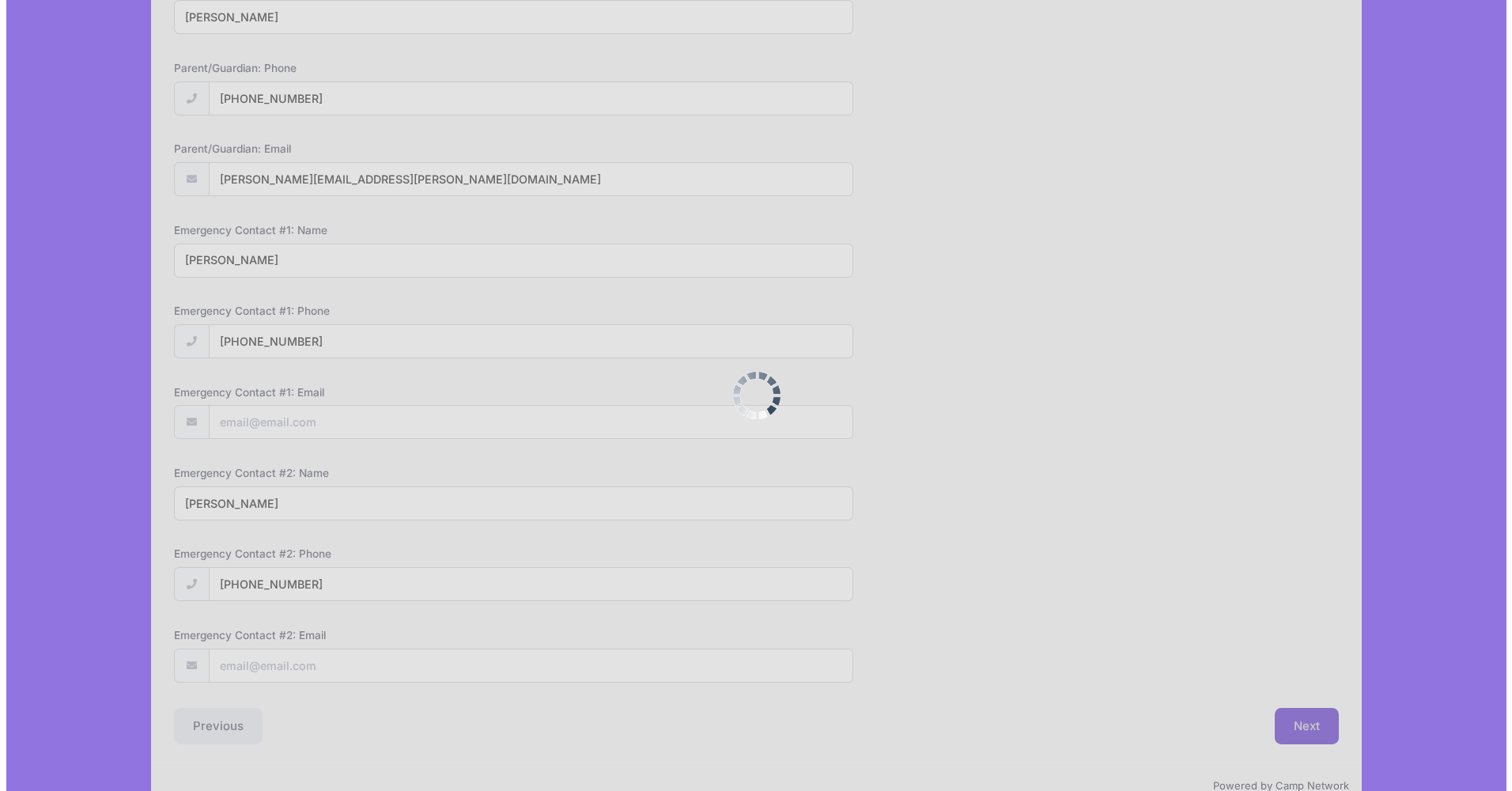
scroll to position [0, 0]
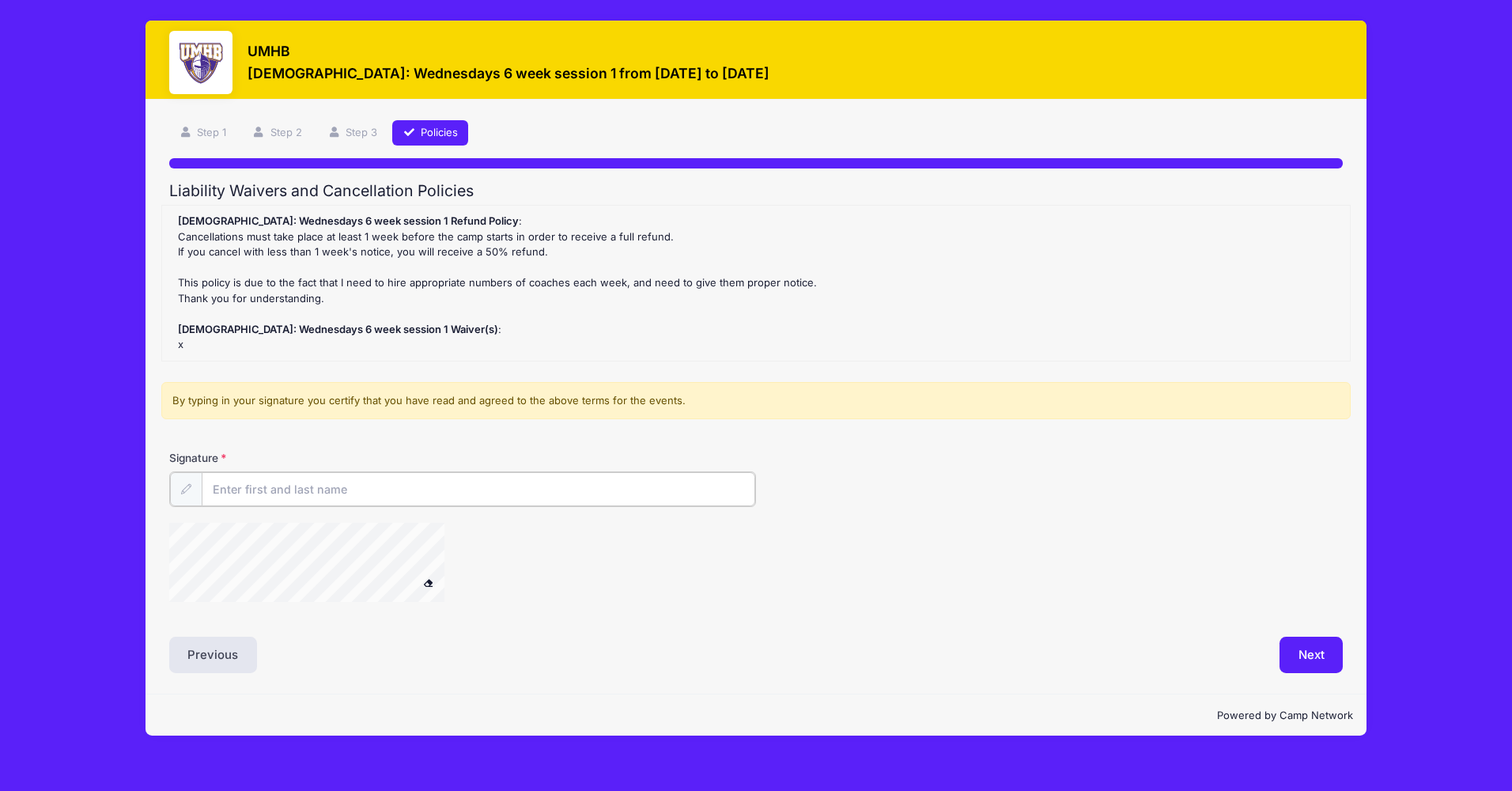
click at [480, 478] on input "Signature" at bounding box center [478, 489] width 554 height 34
type input "Valerie Bryant"
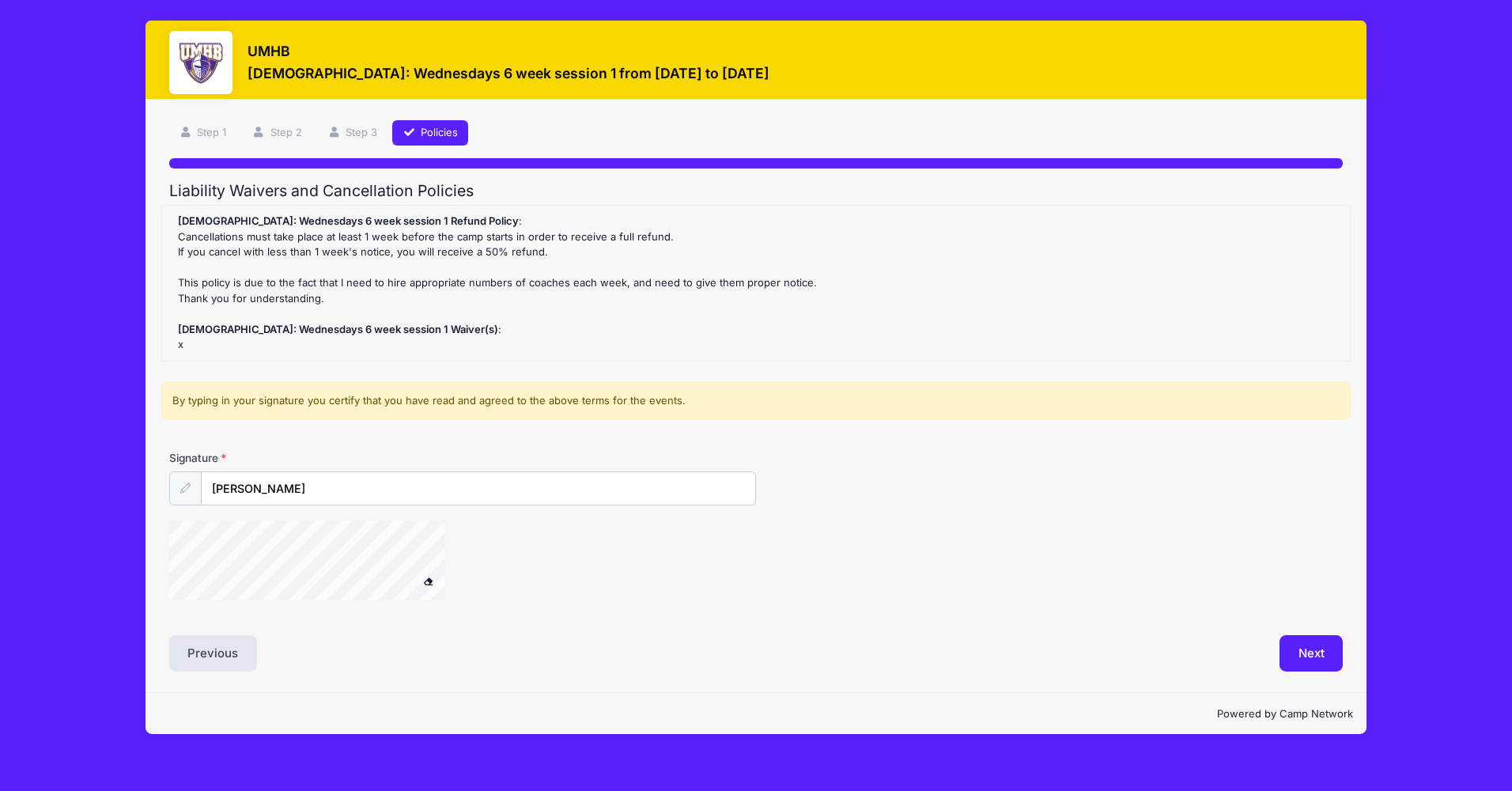
click at [333, 417] on div "By typing in your signature you certify that you have read and agreed to the ab…" at bounding box center [756, 401] width 1190 height 38
click at [448, 538] on div at bounding box center [327, 563] width 316 height 84
click at [1317, 651] on button "Next" at bounding box center [1312, 654] width 64 height 37
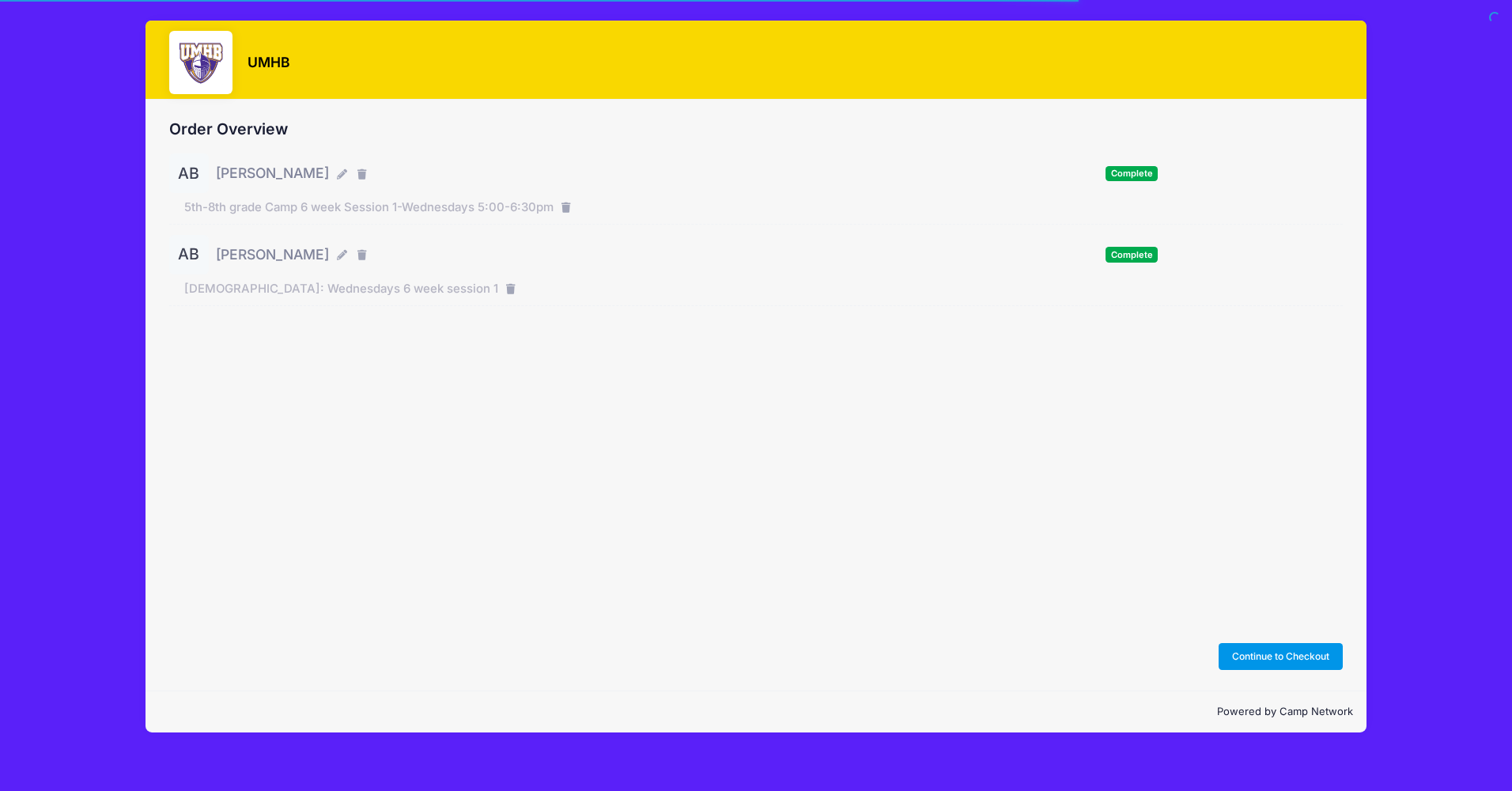
click at [1298, 658] on button "Continue to Checkout" at bounding box center [1281, 657] width 125 height 27
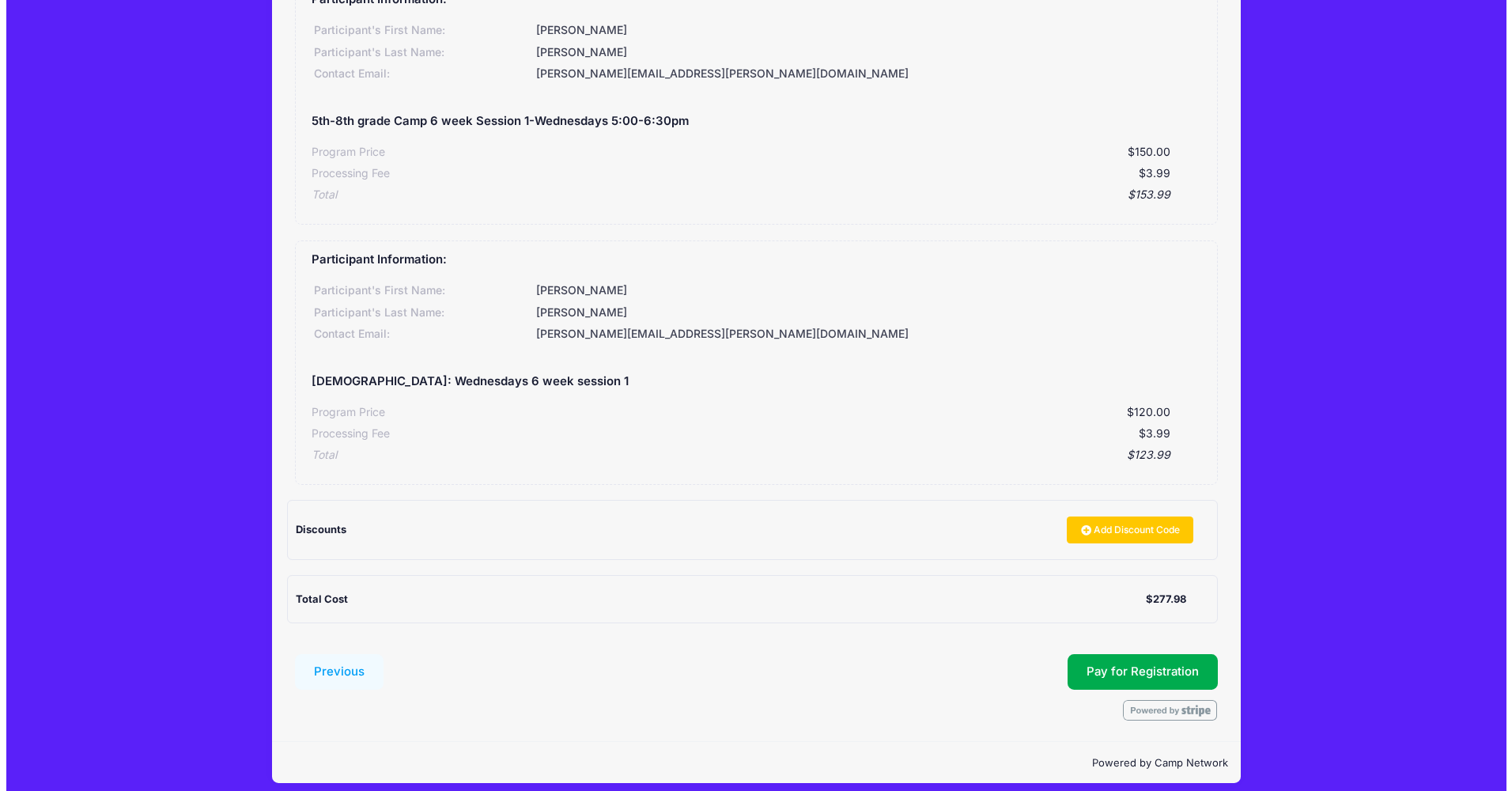
scroll to position [184, 0]
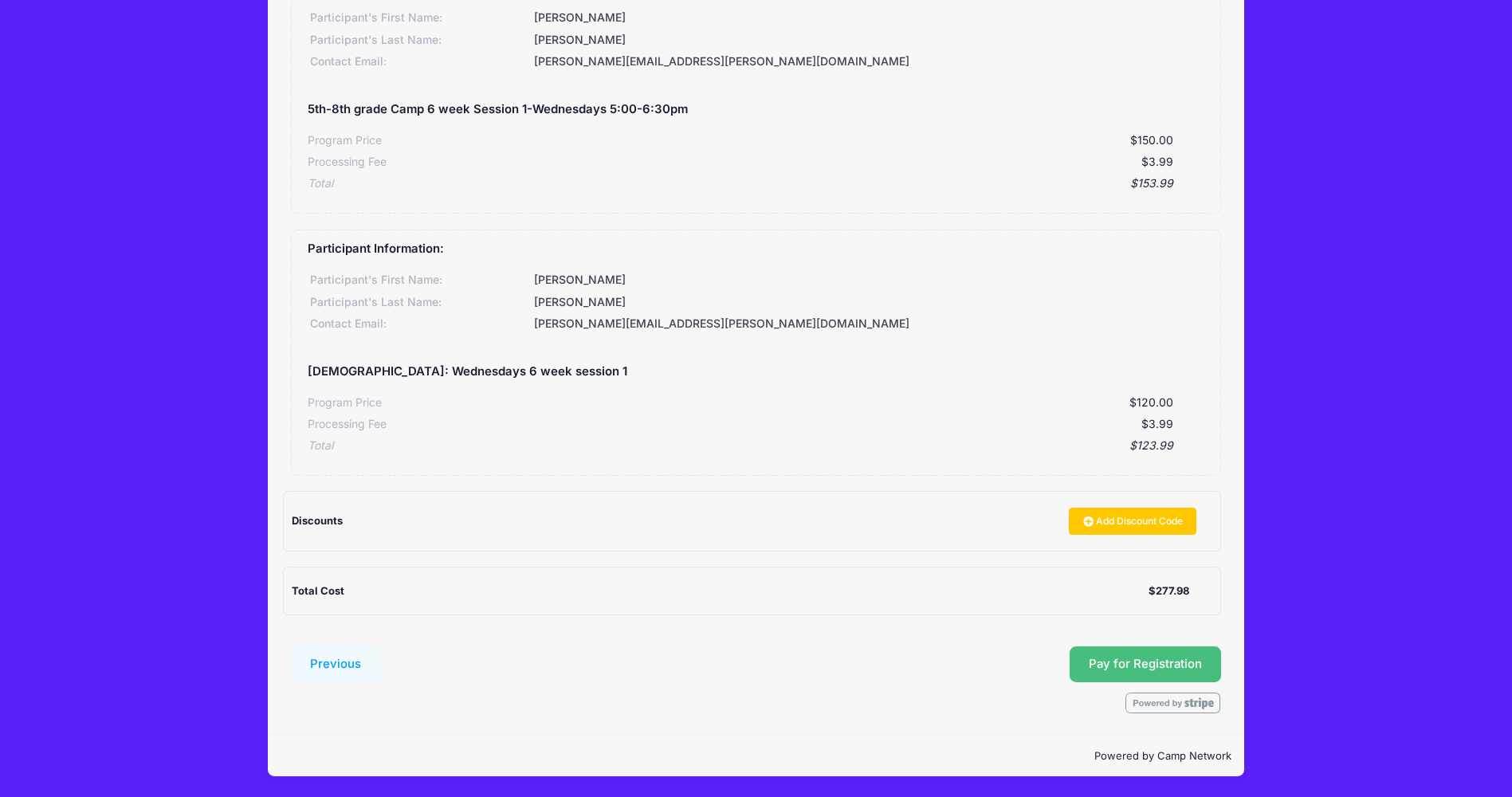
click at [1102, 667] on span "Pay for Registration" at bounding box center [1145, 664] width 113 height 14
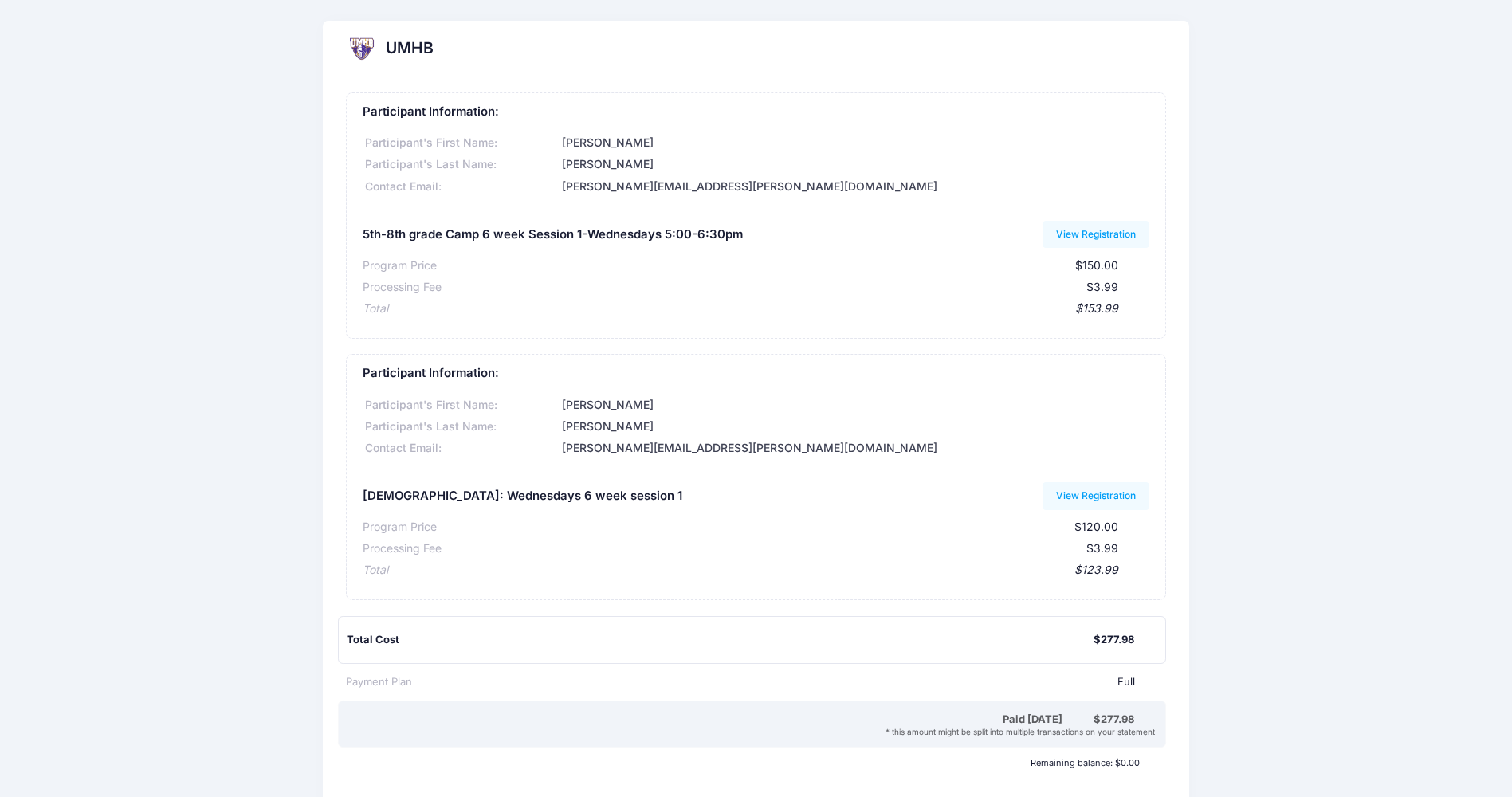
click at [415, 42] on h2 "UMHB" at bounding box center [410, 48] width 48 height 18
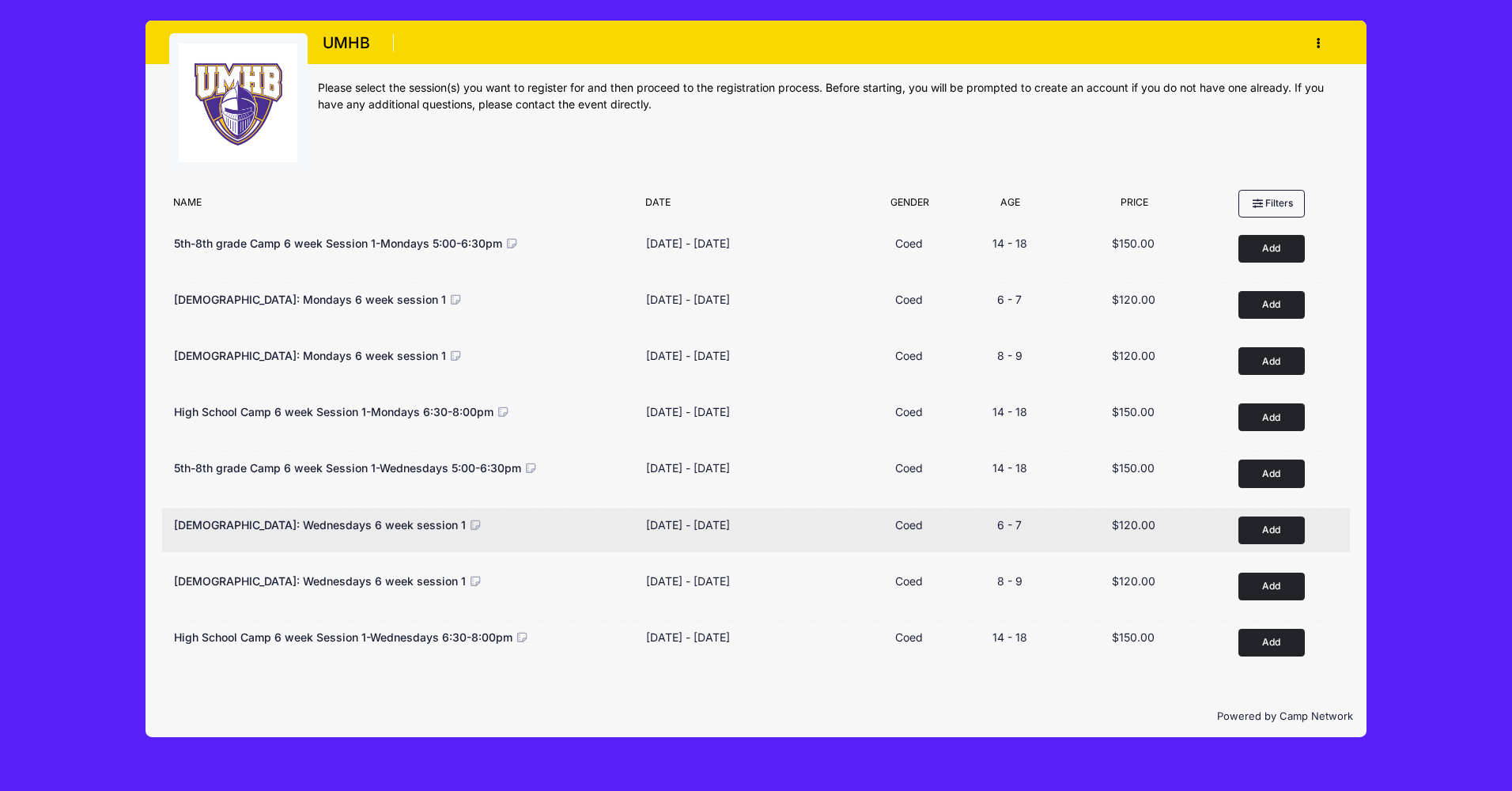
click at [469, 523] on icon at bounding box center [476, 525] width 14 height 11
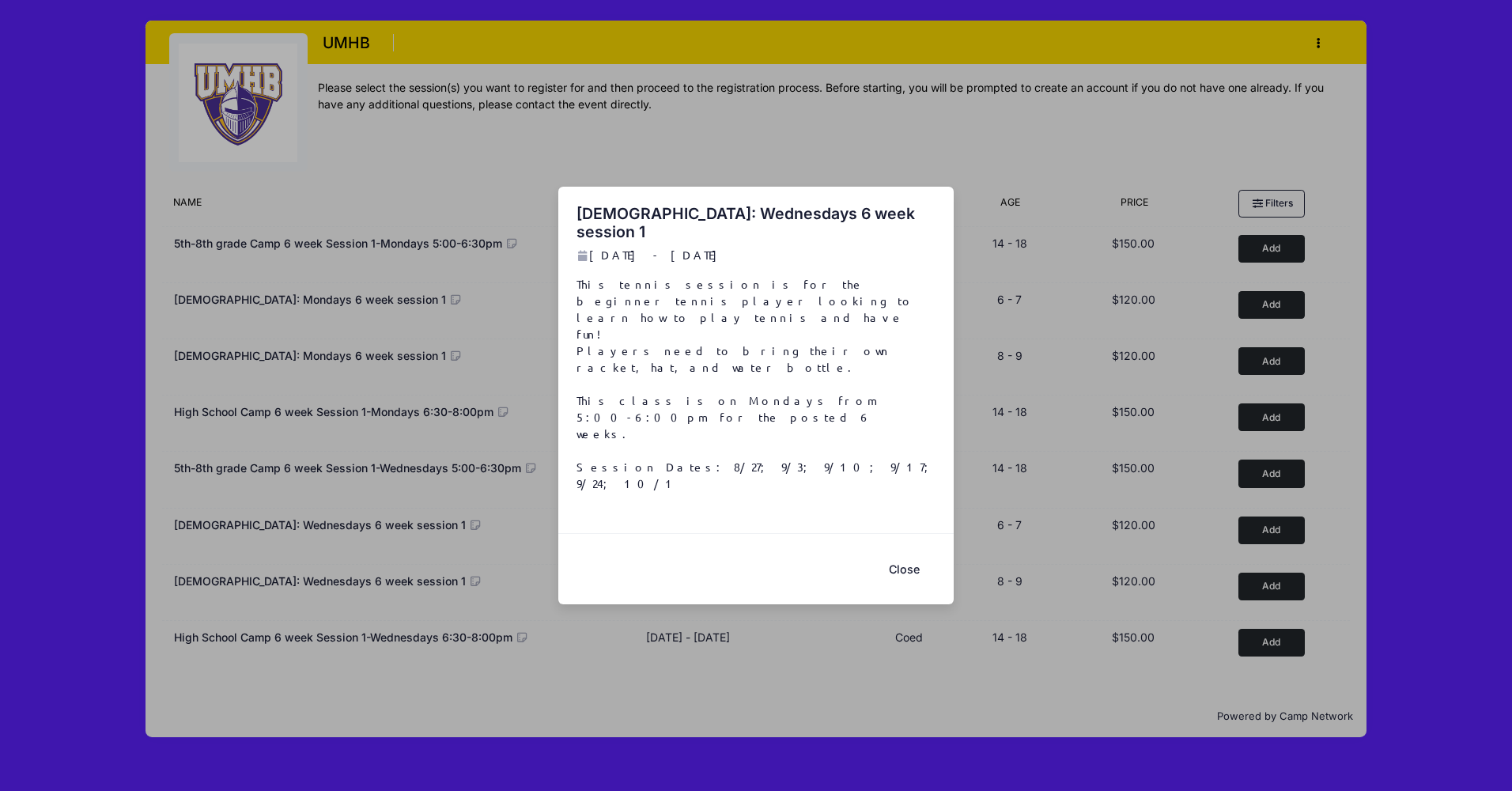
click at [912, 552] on button "Close" at bounding box center [904, 569] width 64 height 34
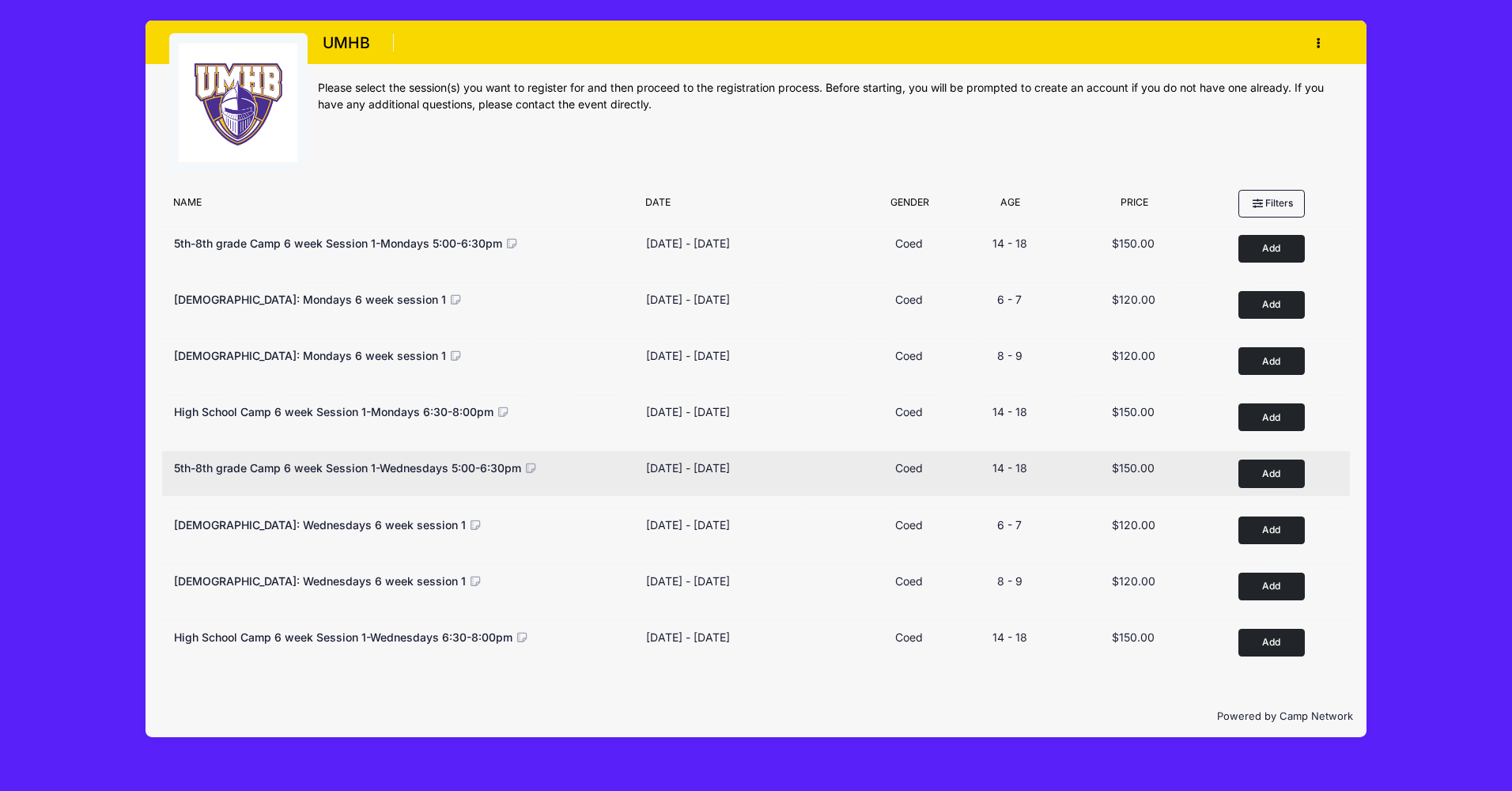
click at [529, 469] on icon at bounding box center [531, 469] width 14 height 11
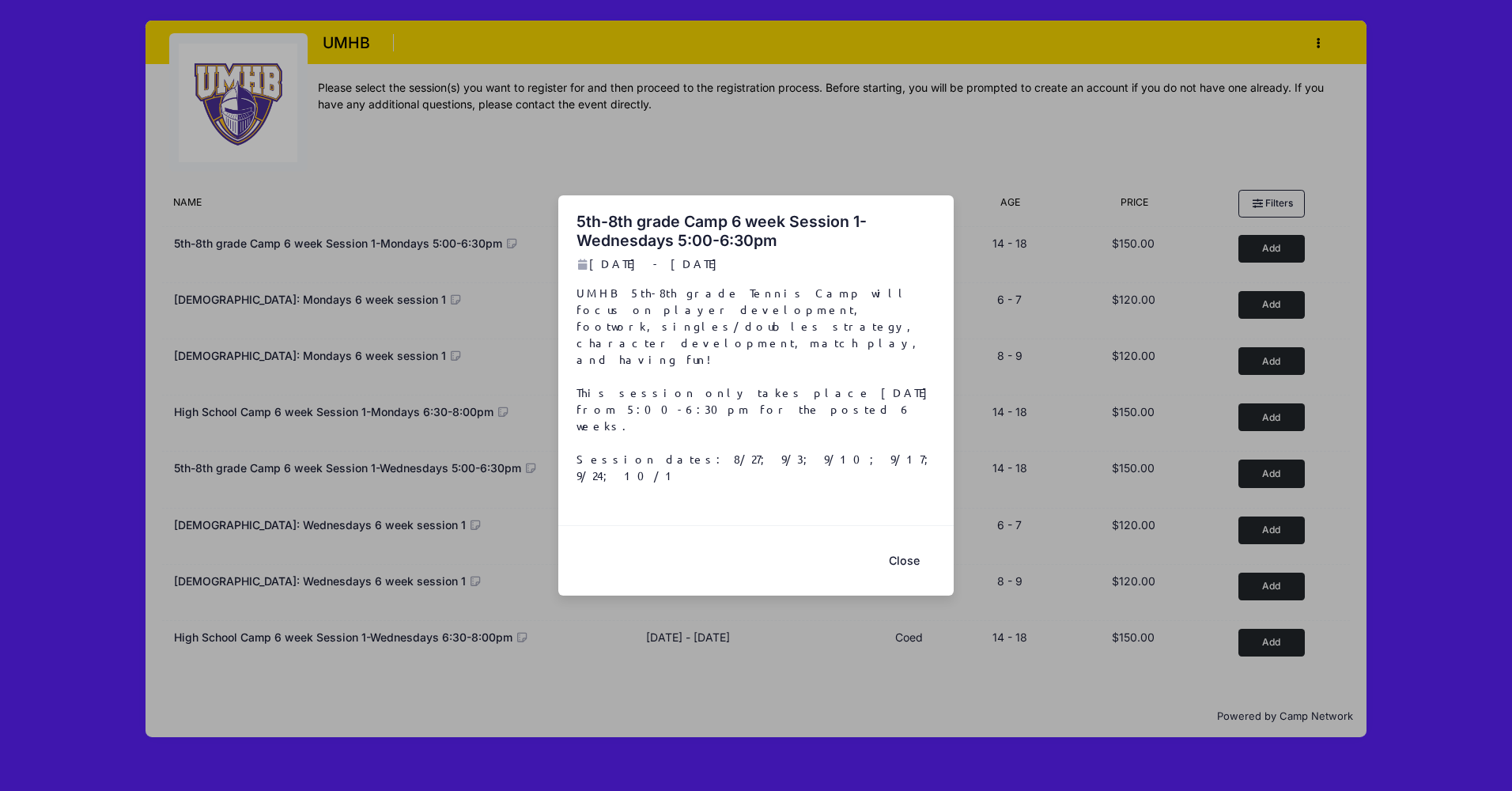
click at [903, 544] on button "Close" at bounding box center [904, 561] width 64 height 34
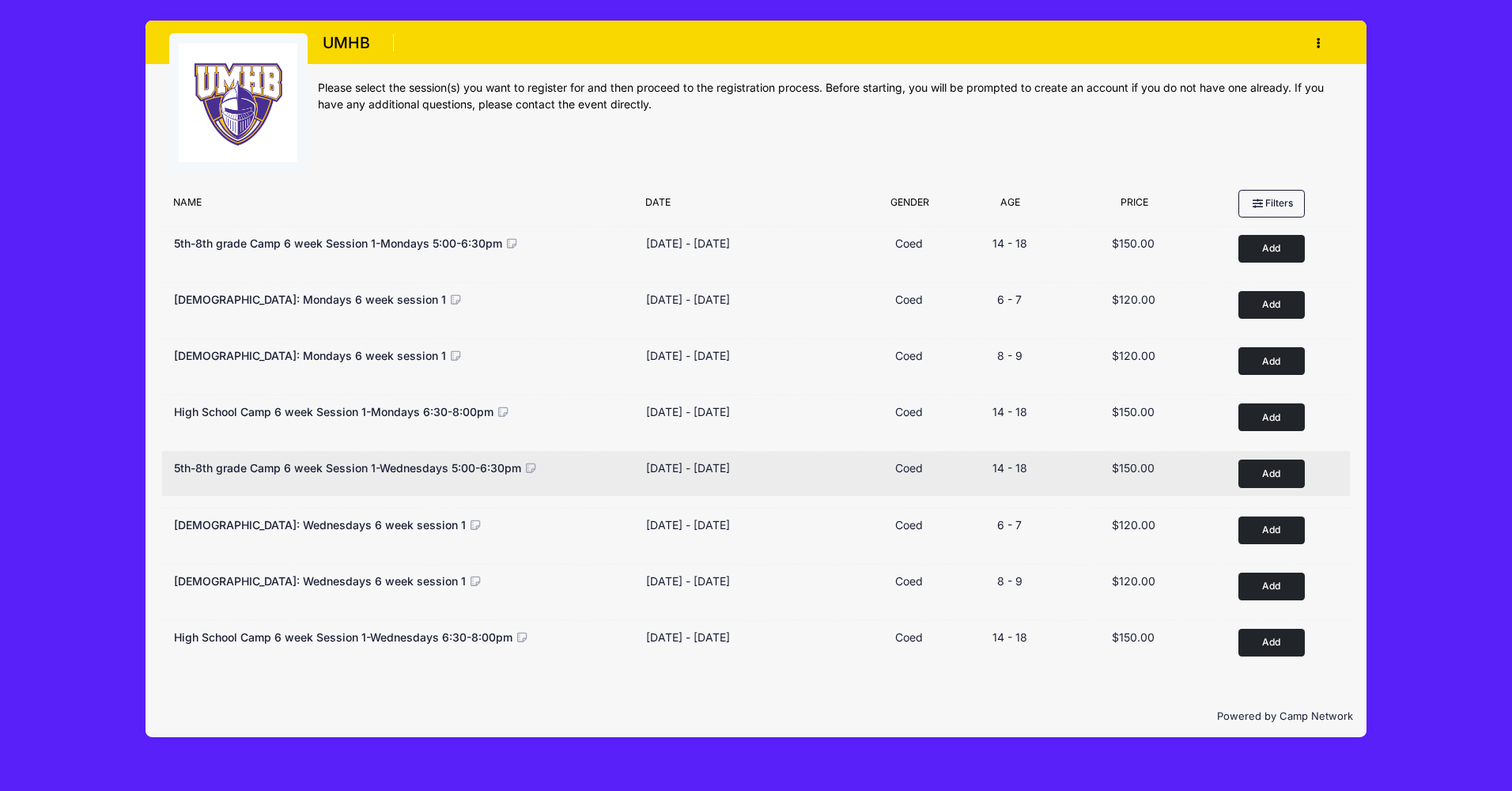
click at [532, 466] on icon at bounding box center [531, 469] width 14 height 11
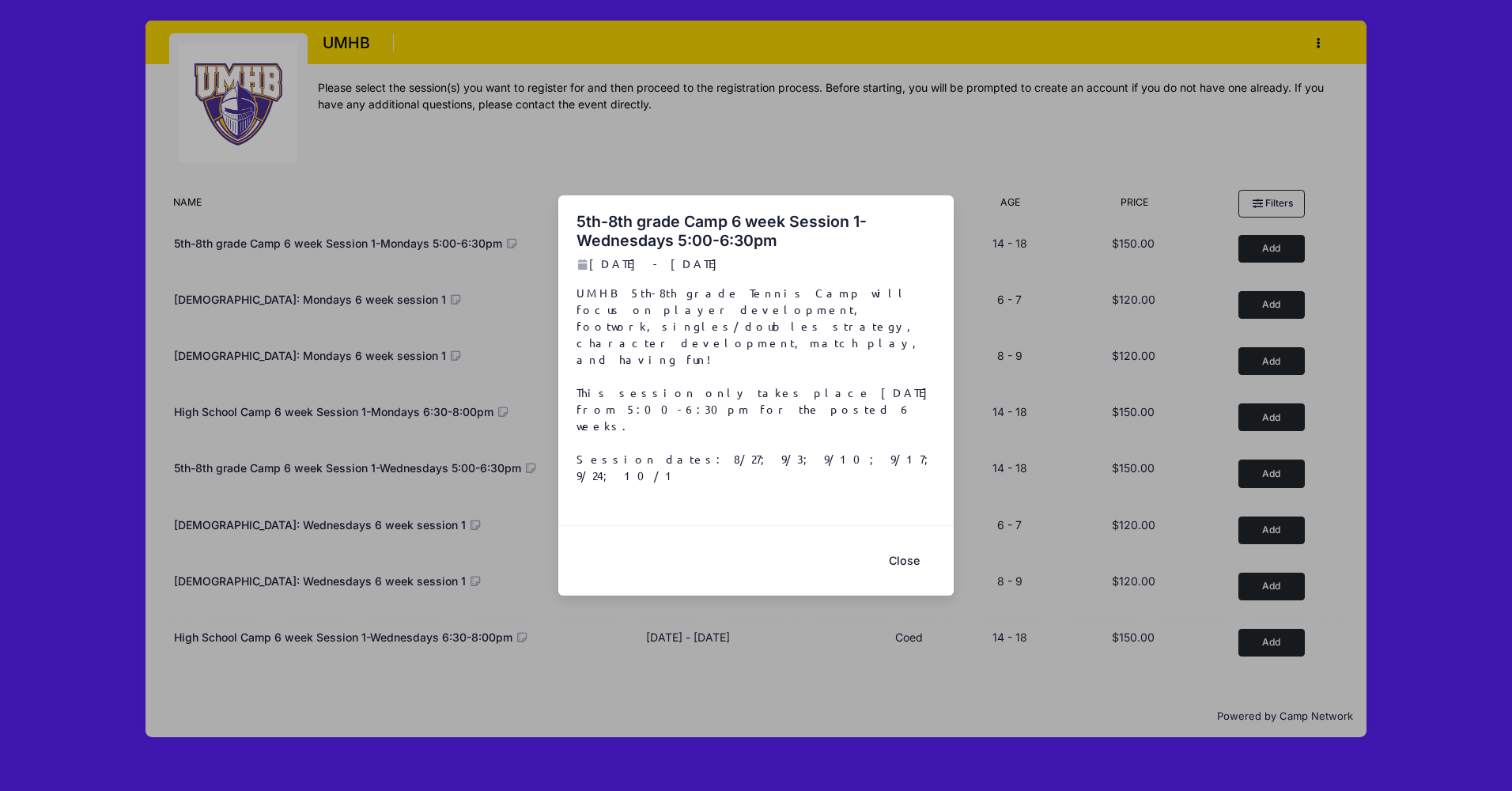
click at [909, 544] on button "Close" at bounding box center [904, 561] width 64 height 34
